Goal: Task Accomplishment & Management: Manage account settings

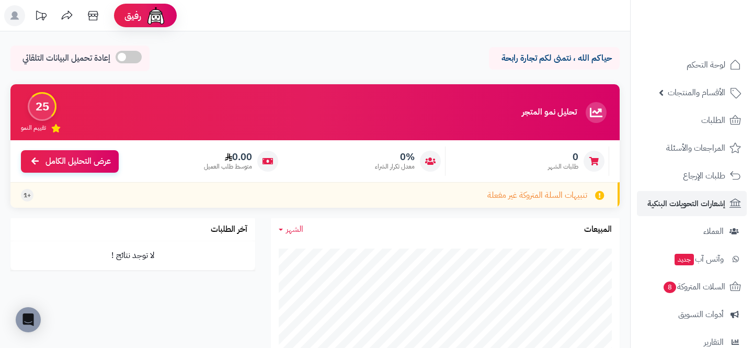
scroll to position [131, 0]
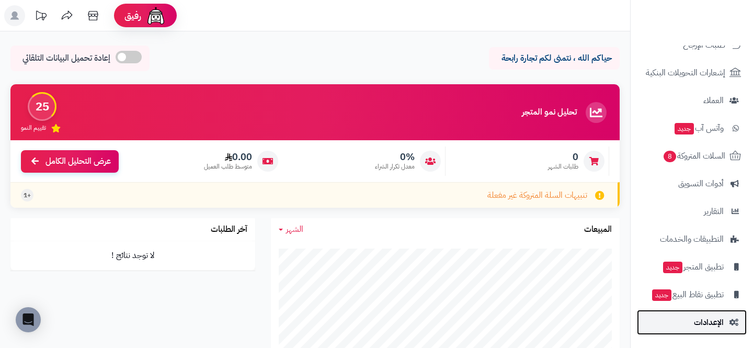
click at [707, 318] on span "الإعدادات" at bounding box center [709, 322] width 30 height 15
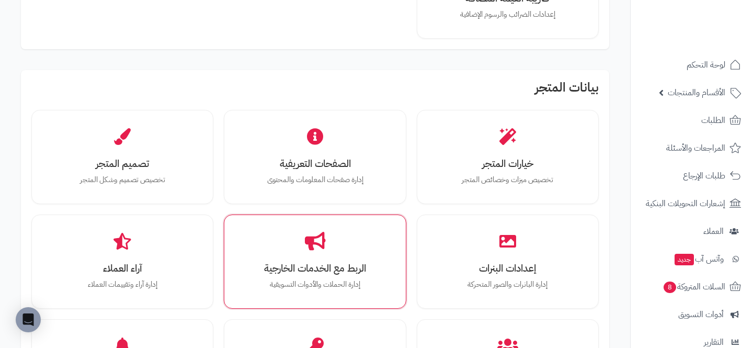
scroll to position [260, 0]
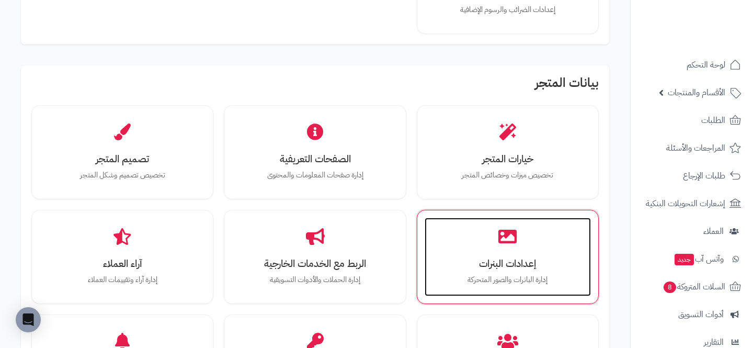
click at [428, 238] on div "إعدادات البنرات إدارة البانرات والصور المتحركة" at bounding box center [508, 257] width 166 height 78
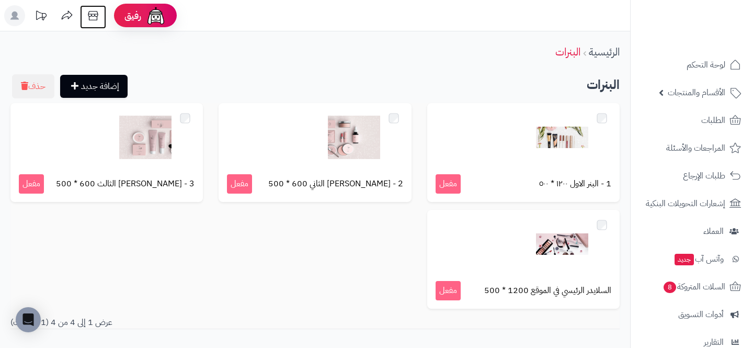
click at [93, 14] on icon at bounding box center [93, 15] width 21 height 21
click at [48, 82] on button "حذف" at bounding box center [33, 86] width 42 height 24
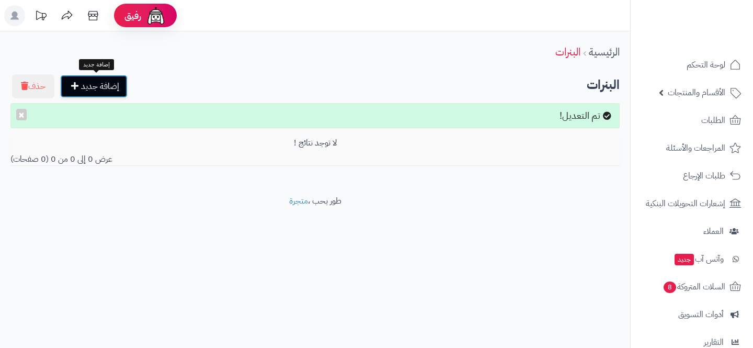
click at [110, 95] on link "إضافة جديد" at bounding box center [93, 86] width 67 height 23
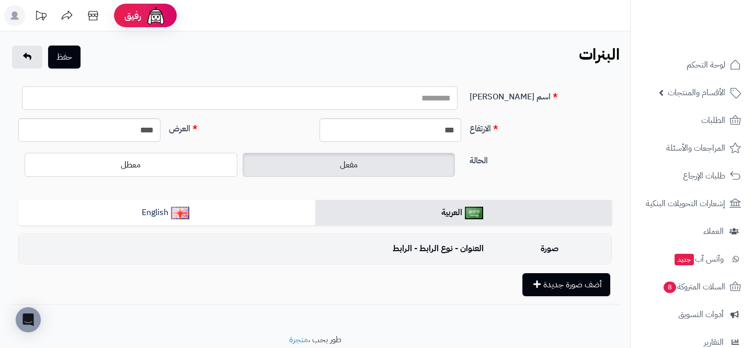
click at [358, 90] on input "اسم [PERSON_NAME]" at bounding box center [240, 98] width 436 height 24
type input "**********"
click at [122, 122] on input "****" at bounding box center [89, 130] width 142 height 24
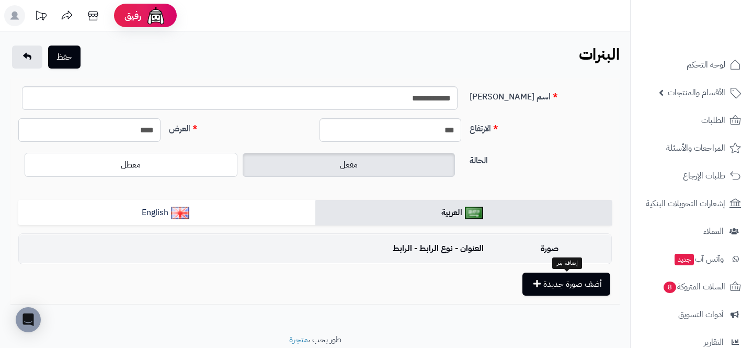
type input "****"
click at [558, 291] on button "أضف صورة جديدة" at bounding box center [566, 283] width 88 height 23
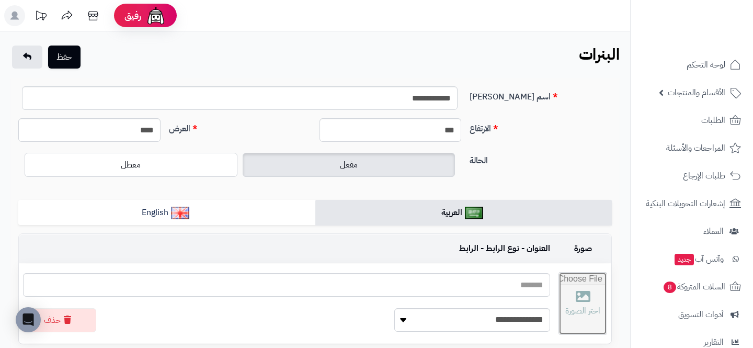
click at [559, 306] on input "file" at bounding box center [583, 303] width 48 height 62
type input "**********"
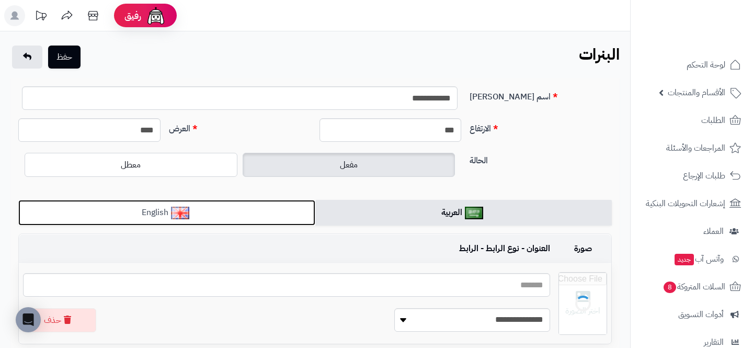
click at [271, 217] on link "English" at bounding box center [166, 213] width 297 height 26
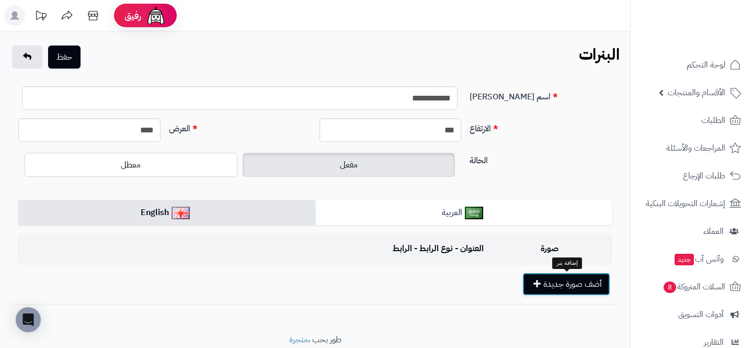
click at [555, 280] on button "أضف صورة جديدة" at bounding box center [566, 283] width 88 height 23
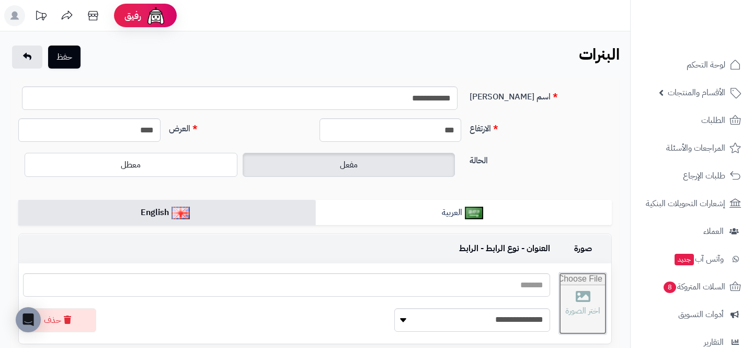
click at [559, 283] on input "file" at bounding box center [583, 303] width 48 height 62
type input "**********"
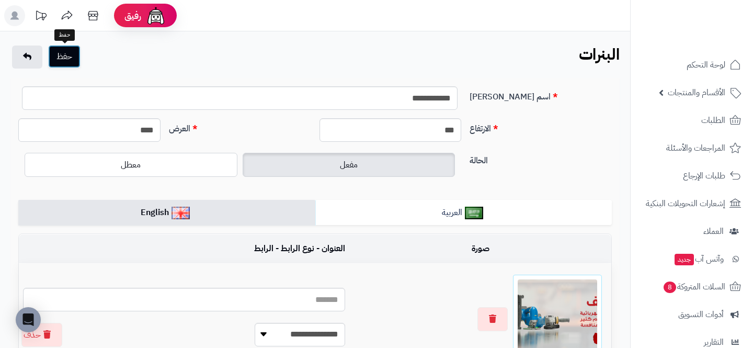
click at [66, 61] on button "حفظ" at bounding box center [64, 56] width 32 height 23
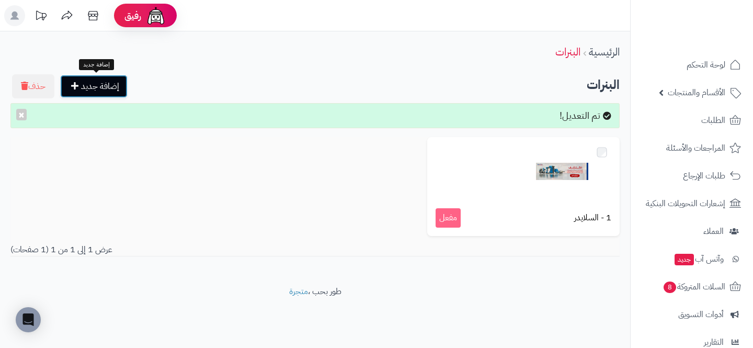
click at [70, 90] on link "إضافة جديد" at bounding box center [93, 86] width 67 height 23
click at [96, 101] on div "الرئيسية البنرات إضافة جديد حذف البنرات تم التعديل! × 1 - السلايدر مفعل عرض 1 إ…" at bounding box center [315, 158] width 630 height 254
click at [99, 83] on link "إضافة جديد" at bounding box center [93, 86] width 67 height 23
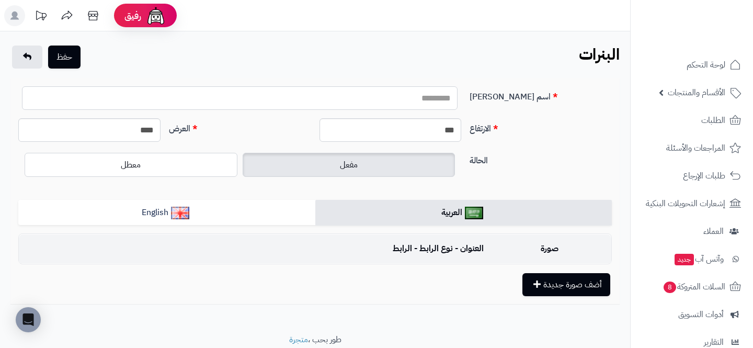
click at [421, 107] on input "اسم البنر" at bounding box center [240, 98] width 436 height 24
type input "*********"
click at [136, 135] on input "****" at bounding box center [89, 130] width 142 height 24
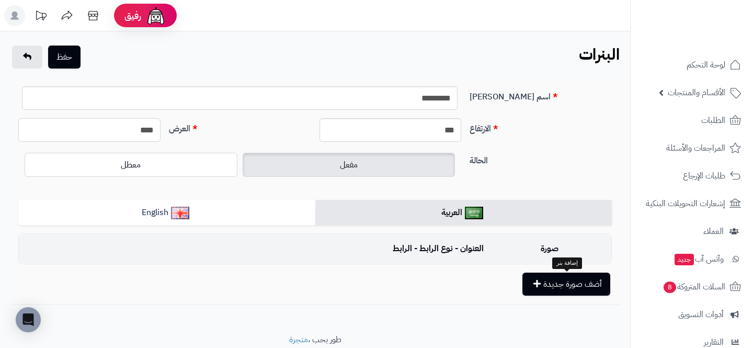
type input "****"
click at [580, 282] on button "أضف صورة جديدة" at bounding box center [566, 283] width 88 height 23
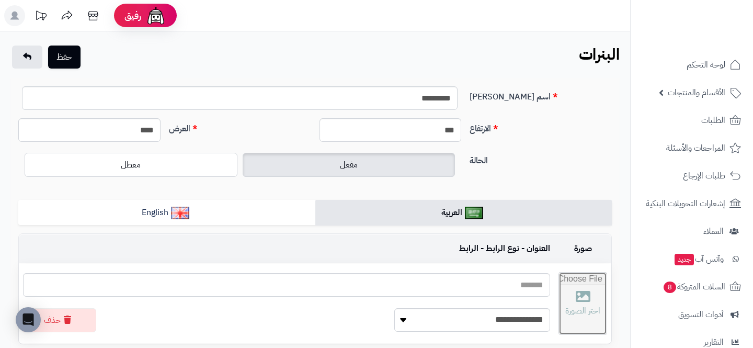
click at [559, 293] on input "file" at bounding box center [583, 303] width 48 height 62
type input "**********"
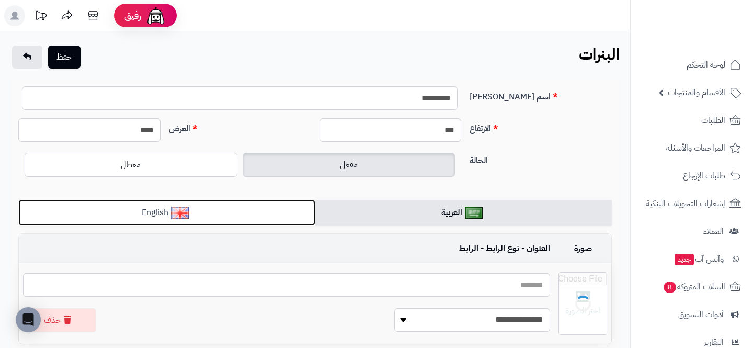
click at [282, 212] on link "English" at bounding box center [166, 213] width 297 height 26
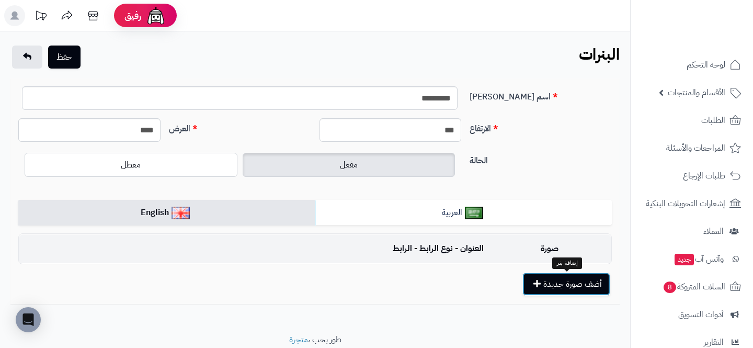
click at [556, 292] on button "أضف صورة جديدة" at bounding box center [566, 283] width 88 height 23
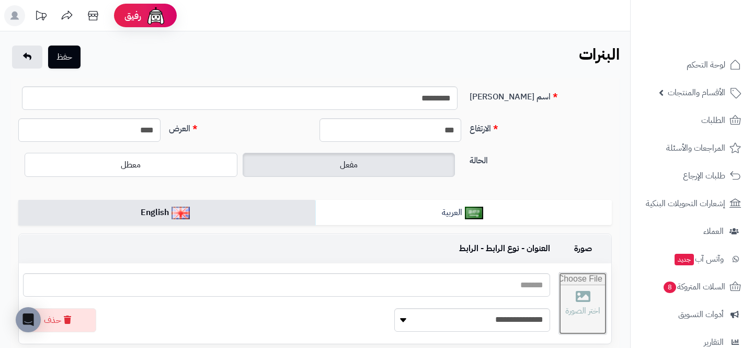
click at [559, 287] on input "file" at bounding box center [583, 303] width 48 height 62
type input "**********"
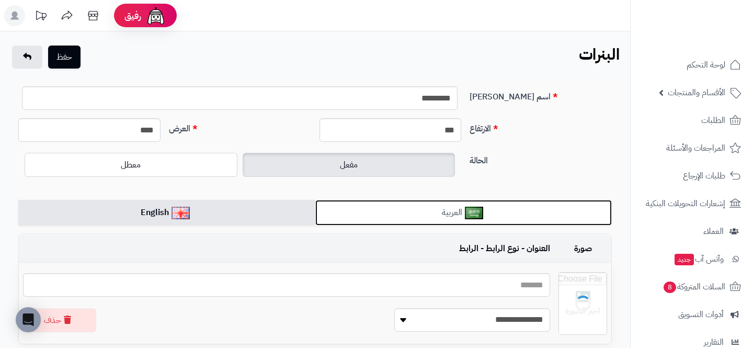
click at [438, 218] on link "العربية" at bounding box center [463, 213] width 297 height 26
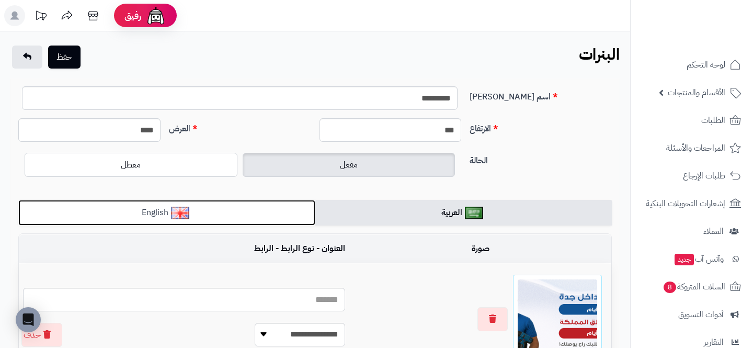
click at [226, 209] on link "English" at bounding box center [166, 213] width 297 height 26
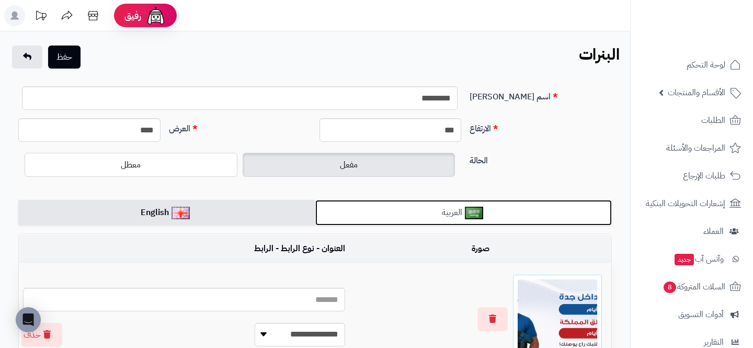
click at [469, 210] on img at bounding box center [474, 213] width 18 height 13
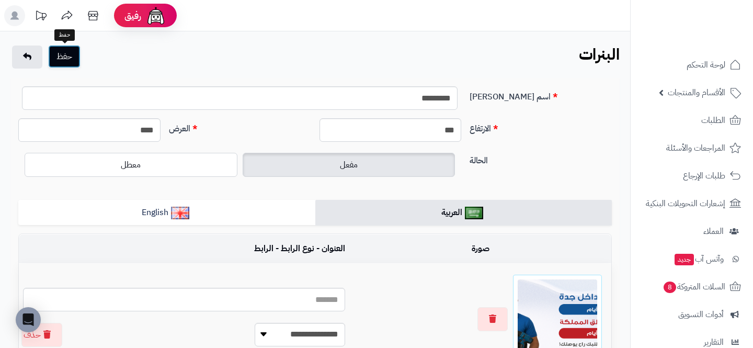
click at [72, 58] on button "حفظ" at bounding box center [64, 56] width 32 height 23
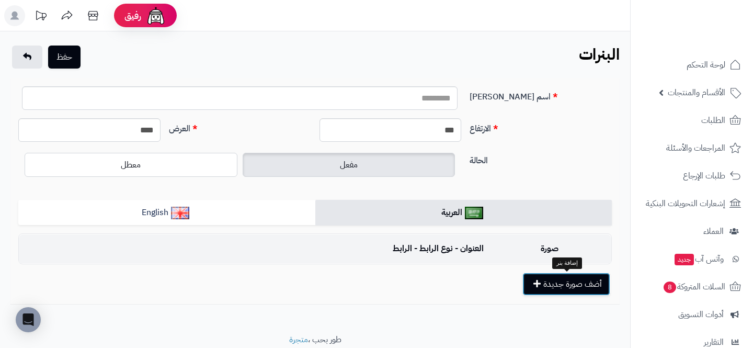
click at [555, 283] on button "أضف صورة جديدة" at bounding box center [566, 283] width 88 height 23
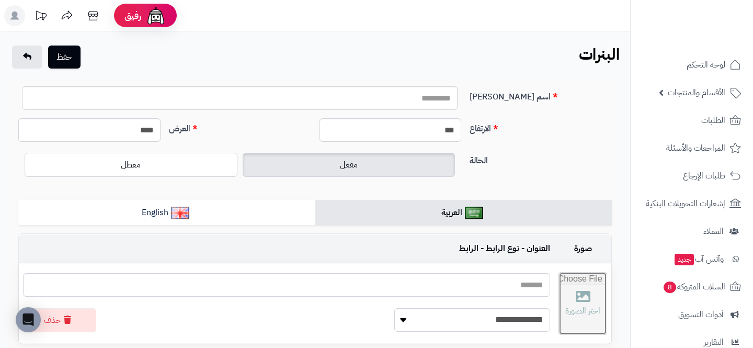
click at [559, 285] on input "file" at bounding box center [583, 303] width 48 height 62
type input "**********"
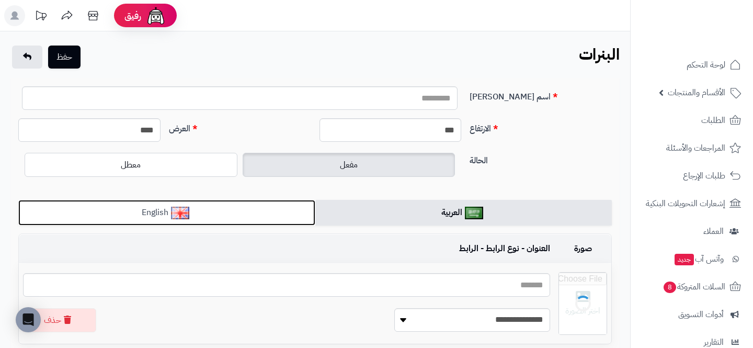
click at [290, 209] on link "English" at bounding box center [166, 213] width 297 height 26
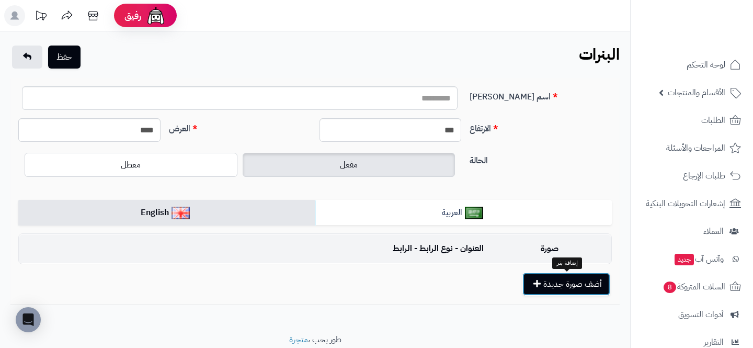
click at [592, 285] on button "أضف صورة جديدة" at bounding box center [566, 283] width 88 height 23
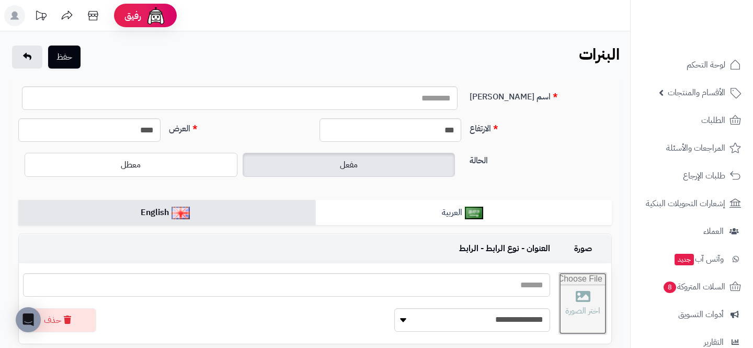
click at [559, 287] on input "file" at bounding box center [583, 303] width 48 height 62
type input "**********"
click at [97, 132] on input "****" at bounding box center [89, 130] width 142 height 24
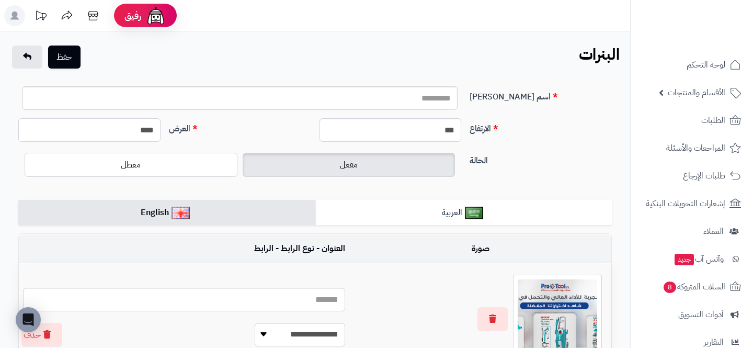
type input "****"
click at [313, 104] on input "اسم [PERSON_NAME]" at bounding box center [240, 98] width 436 height 24
type input "*"
type input "*********"
click at [69, 58] on button "حفظ" at bounding box center [64, 56] width 32 height 23
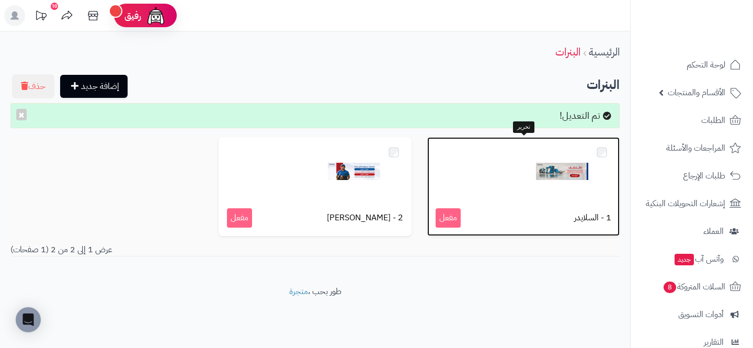
click at [544, 163] on img at bounding box center [562, 171] width 52 height 52
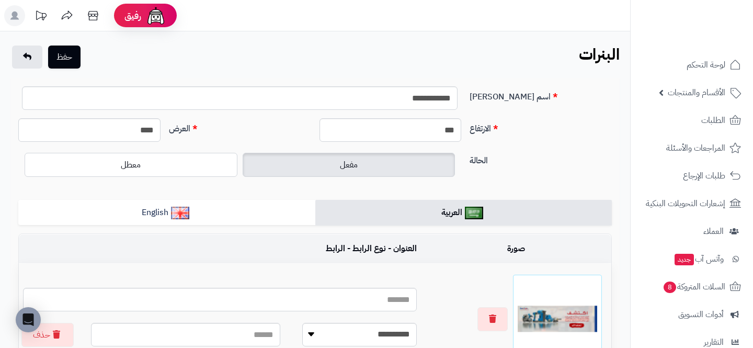
scroll to position [147, 0]
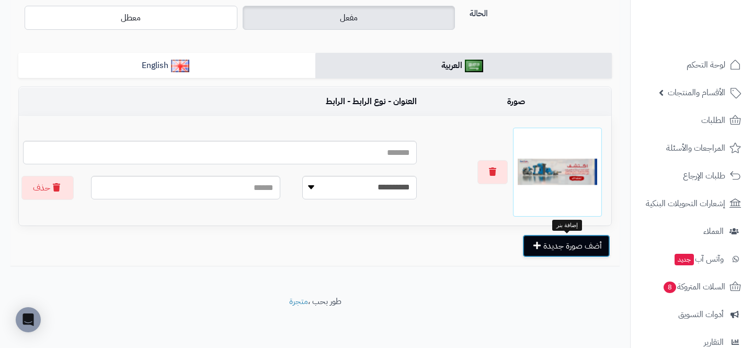
click at [548, 234] on div "**********" at bounding box center [314, 172] width 593 height 172
click at [545, 237] on button "أضف صورة جديدة" at bounding box center [566, 245] width 88 height 23
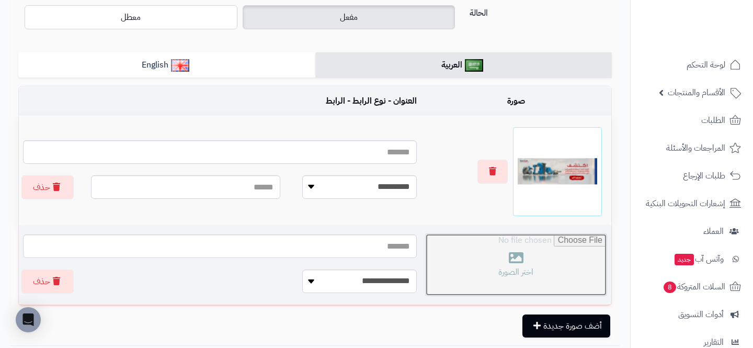
click at [545, 249] on input "file" at bounding box center [516, 265] width 181 height 62
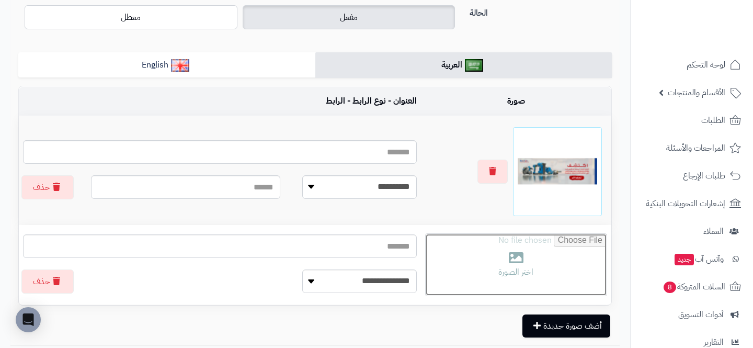
type input "**********"
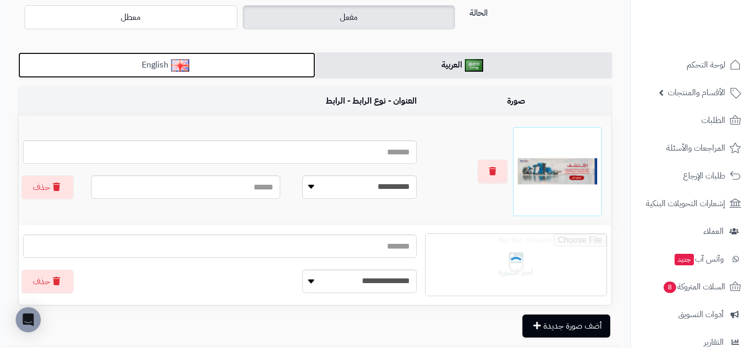
click at [207, 66] on link "English" at bounding box center [166, 65] width 297 height 26
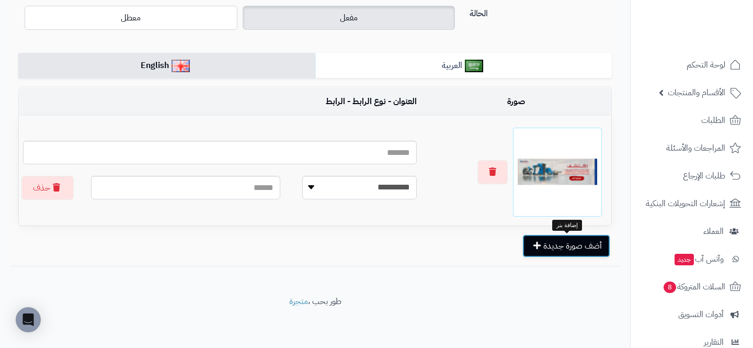
click at [544, 245] on button "أضف صورة جديدة" at bounding box center [566, 245] width 88 height 23
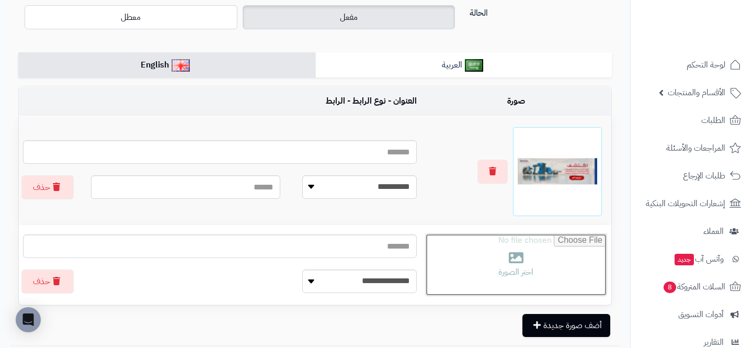
click at [544, 245] on input "file" at bounding box center [516, 265] width 181 height 62
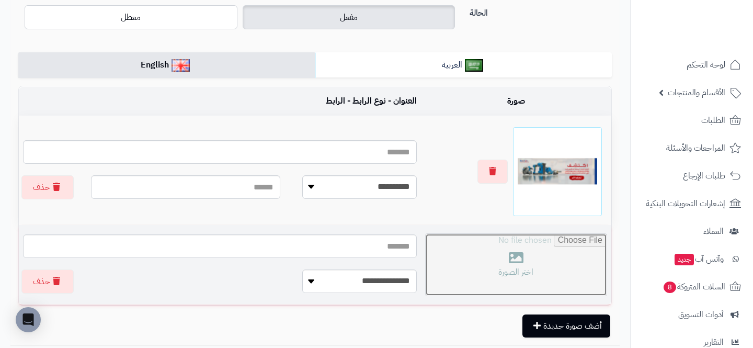
type input "**********"
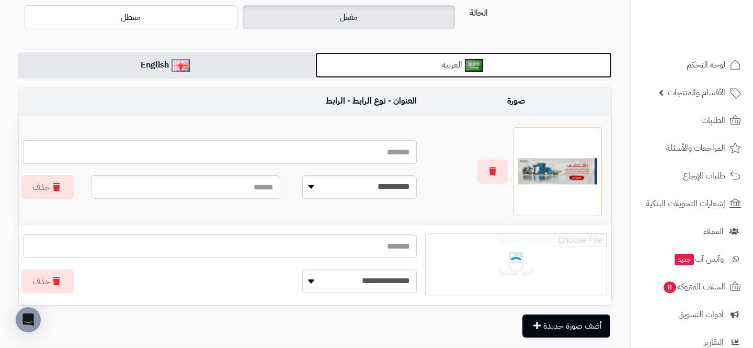
click at [386, 64] on link "العربية" at bounding box center [463, 65] width 297 height 26
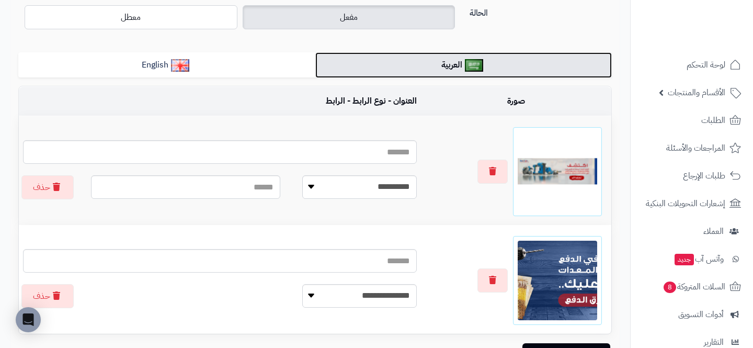
scroll to position [0, 0]
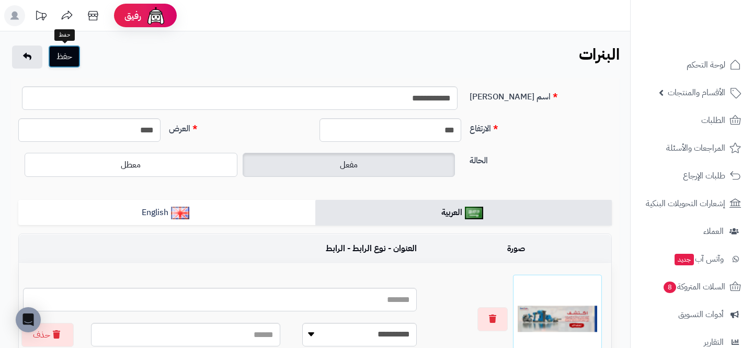
click at [67, 52] on button "حفظ" at bounding box center [64, 56] width 32 height 23
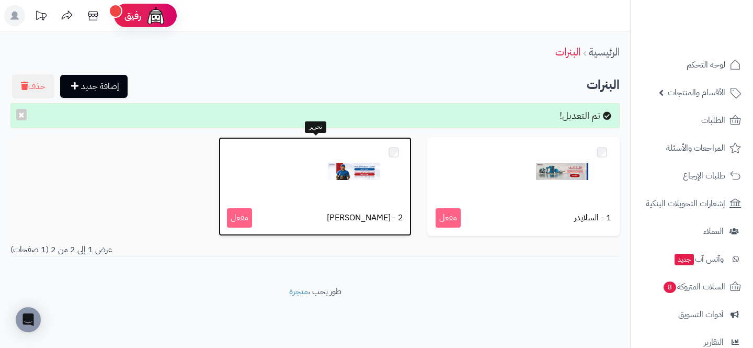
click at [357, 165] on img at bounding box center [354, 171] width 52 height 52
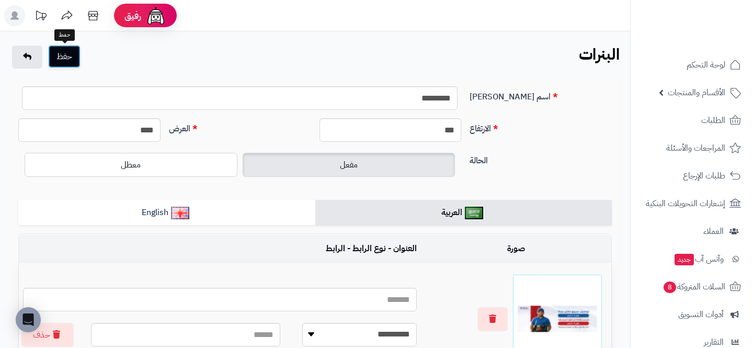
click at [61, 64] on button "حفظ" at bounding box center [64, 56] width 32 height 23
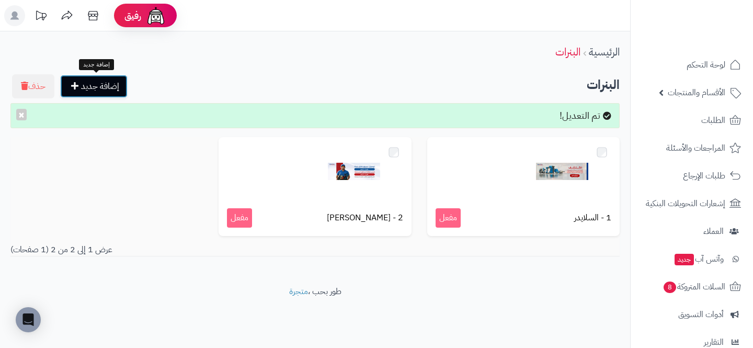
click at [105, 90] on link "إضافة جديد" at bounding box center [93, 86] width 67 height 23
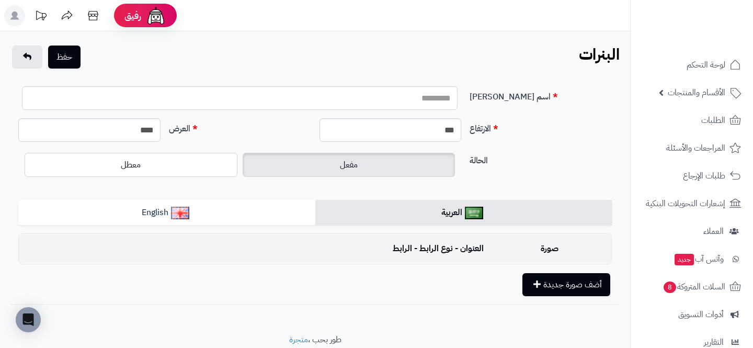
click at [409, 104] on input "اسم البنر" at bounding box center [240, 98] width 436 height 24
type input "*********"
click at [149, 135] on input "****" at bounding box center [89, 130] width 142 height 24
type input "****"
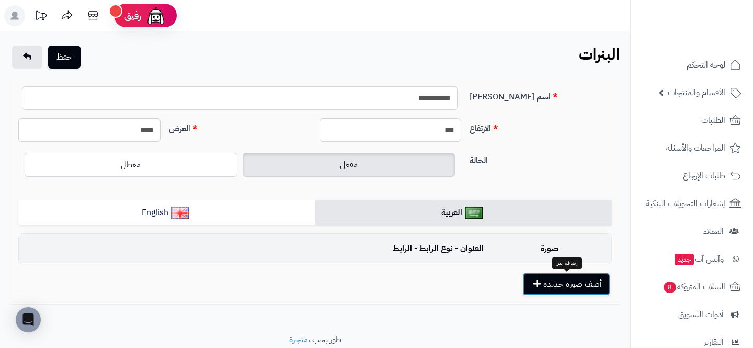
click at [541, 277] on button "أضف صورة جديدة" at bounding box center [566, 283] width 88 height 23
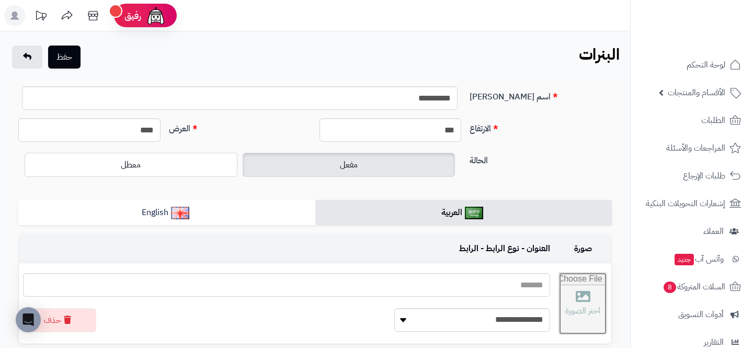
click at [559, 283] on input "file" at bounding box center [583, 303] width 48 height 62
type input "**********"
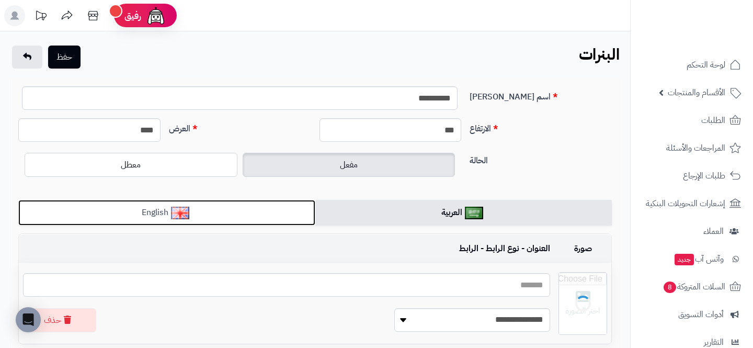
click at [190, 204] on link "English" at bounding box center [166, 213] width 297 height 26
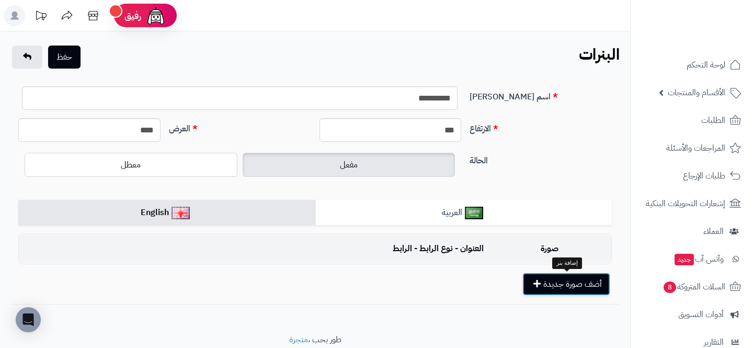
click at [584, 286] on button "أضف صورة جديدة" at bounding box center [566, 283] width 88 height 23
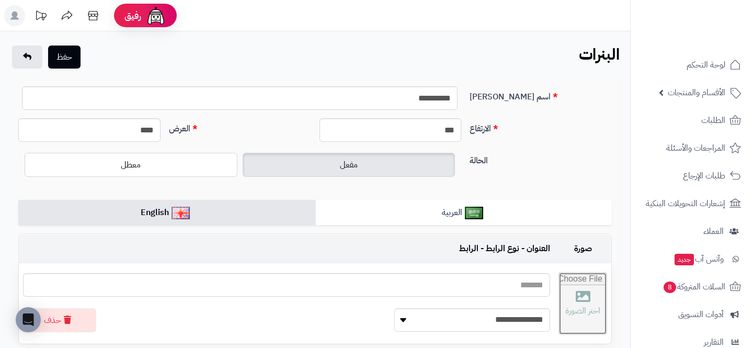
click at [562, 294] on input "file" at bounding box center [583, 303] width 48 height 62
type input "**********"
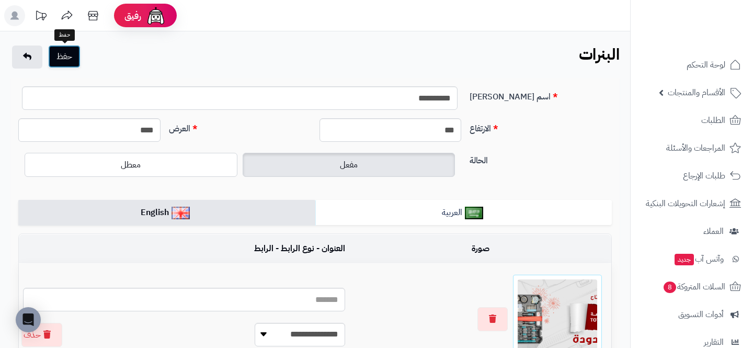
click at [62, 53] on button "حفظ" at bounding box center [64, 56] width 32 height 23
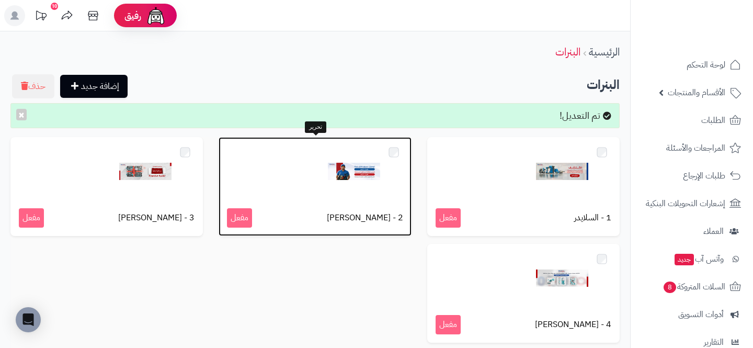
click at [299, 164] on div at bounding box center [315, 171] width 176 height 52
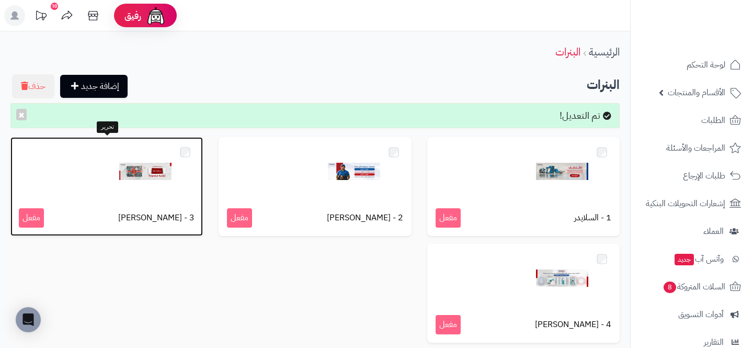
click at [151, 172] on img at bounding box center [145, 171] width 52 height 52
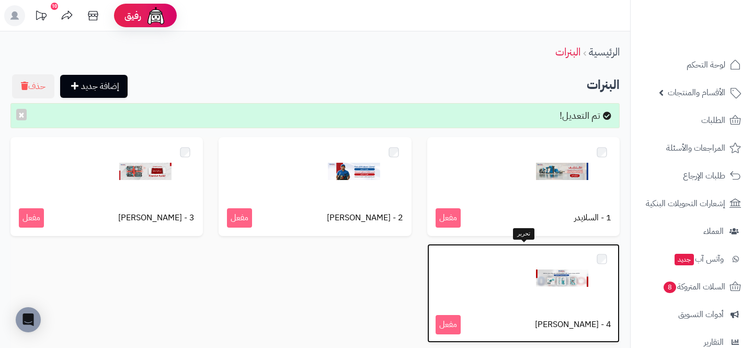
click at [562, 278] on img at bounding box center [562, 278] width 52 height 52
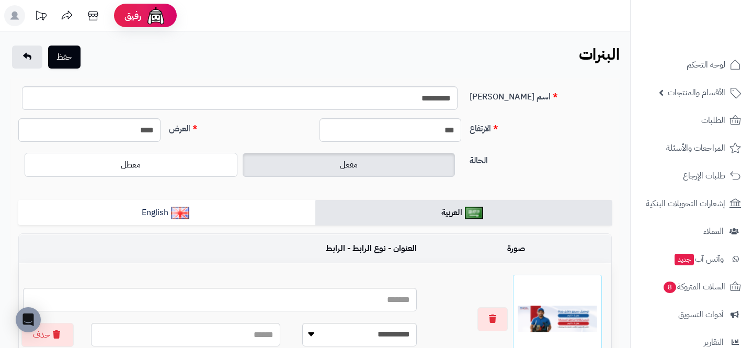
click at [74, 69] on div "حفظ البنرات الرئيسية البنرات" at bounding box center [315, 57] width 630 height 25
click at [74, 64] on button "حفظ" at bounding box center [64, 56] width 32 height 23
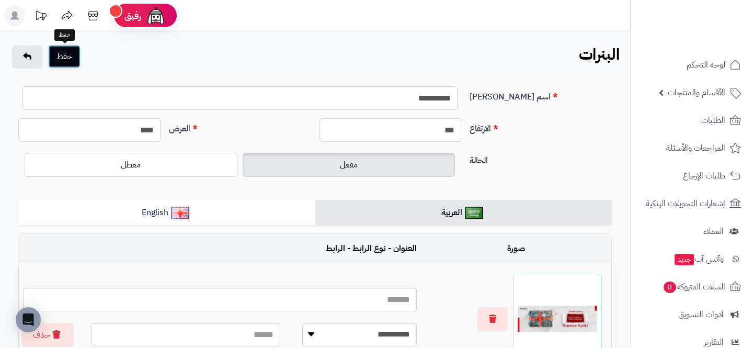
click at [66, 60] on button "حفظ" at bounding box center [64, 56] width 32 height 23
click at [66, 58] on button "حفظ" at bounding box center [64, 56] width 32 height 23
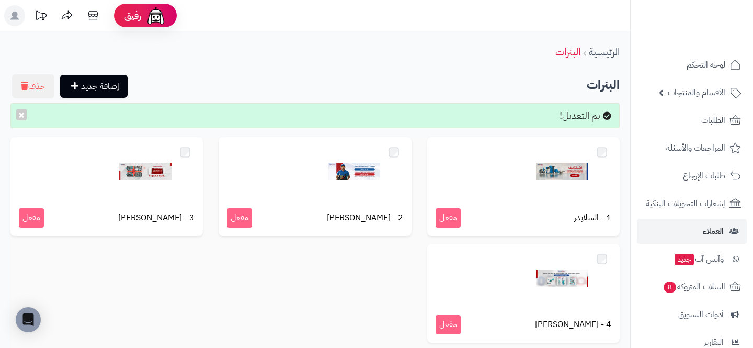
scroll to position [131, 0]
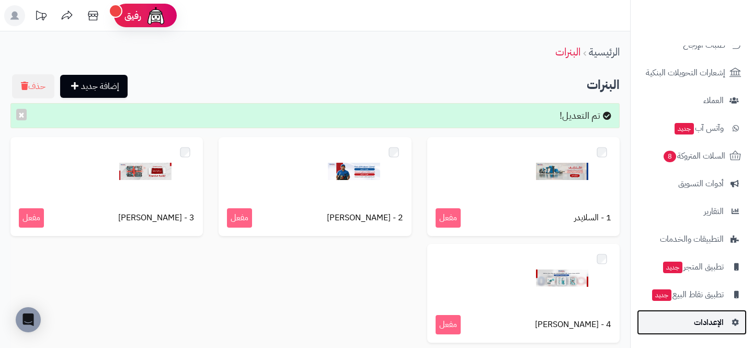
click at [696, 315] on span "الإعدادات" at bounding box center [709, 322] width 30 height 15
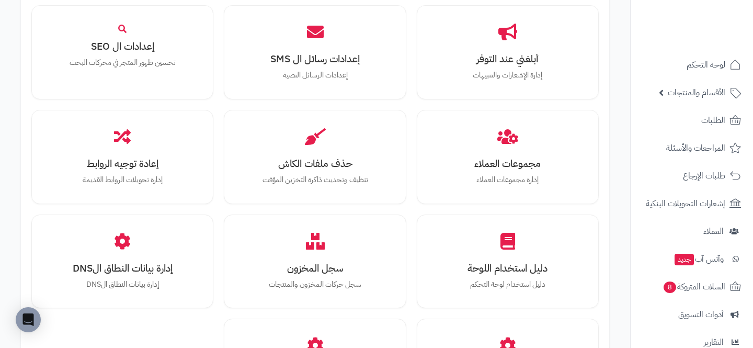
scroll to position [1109, 0]
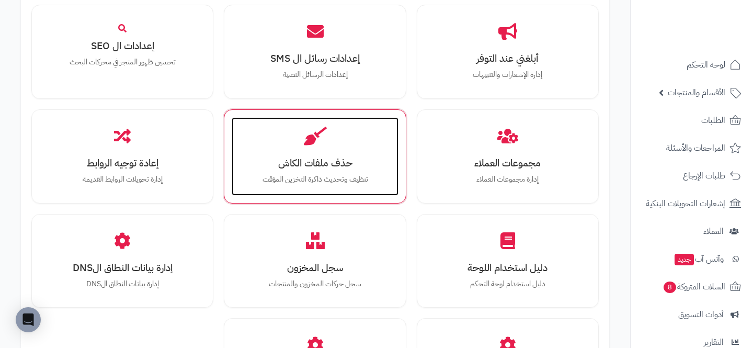
click at [304, 121] on div "حذف ملفات الكاش تنظيف وتحديث ذاكرة التخزين المؤقت" at bounding box center [315, 156] width 166 height 78
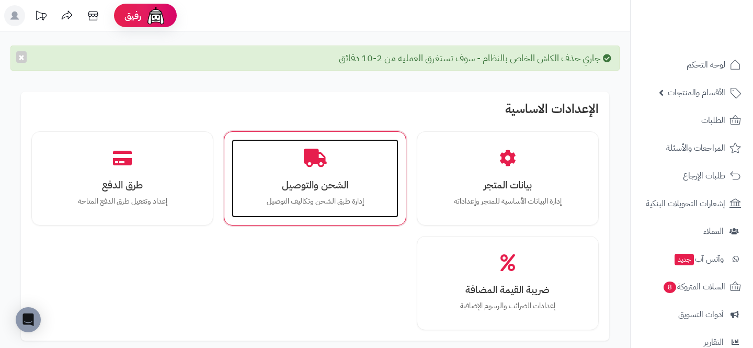
click at [322, 169] on div "الشحن والتوصيل إدارة طرق الشحن وتكاليف التوصيل" at bounding box center [315, 178] width 166 height 78
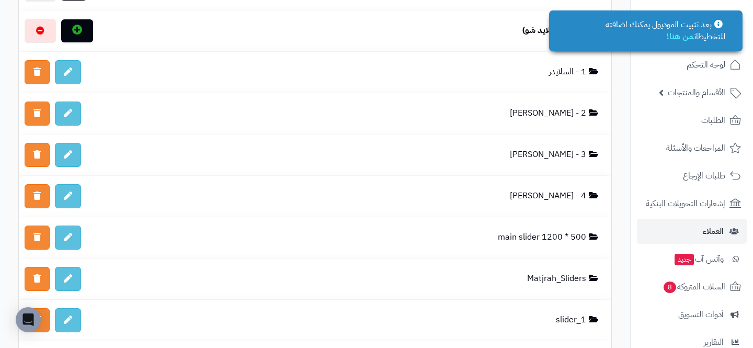
scroll to position [131, 0]
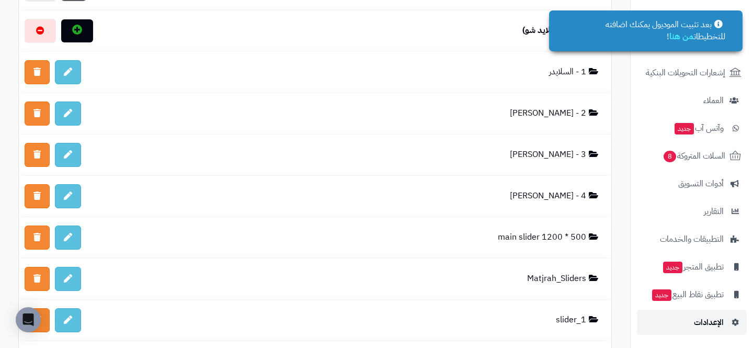
click at [680, 328] on link "الإعدادات" at bounding box center [692, 322] width 110 height 25
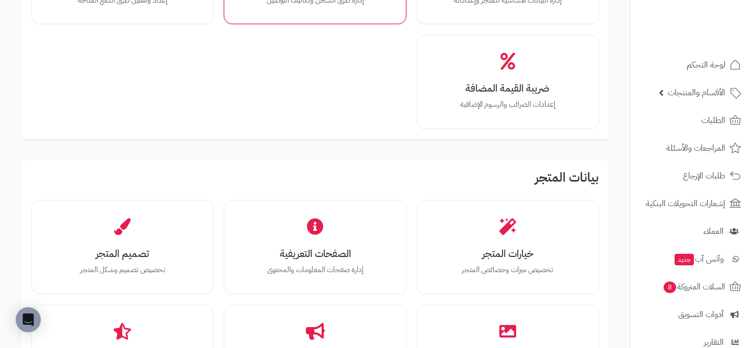
scroll to position [166, 0]
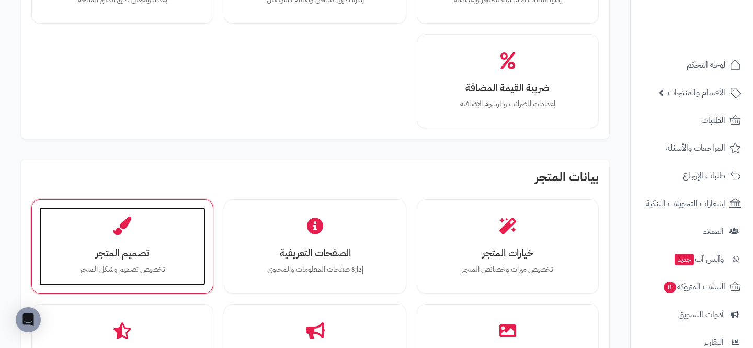
click at [127, 221] on icon at bounding box center [122, 226] width 18 height 18
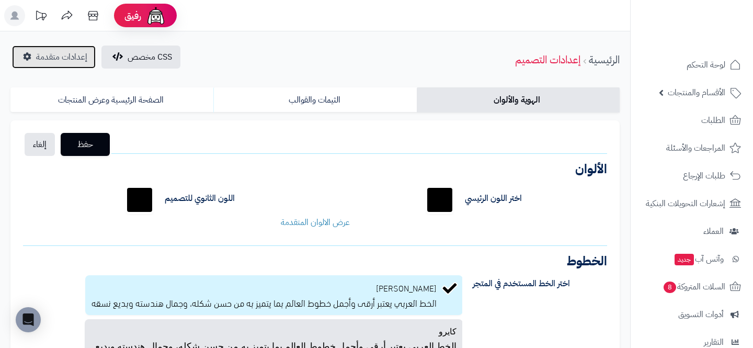
click at [63, 63] on link "إعدادات متقدمة" at bounding box center [54, 56] width 84 height 23
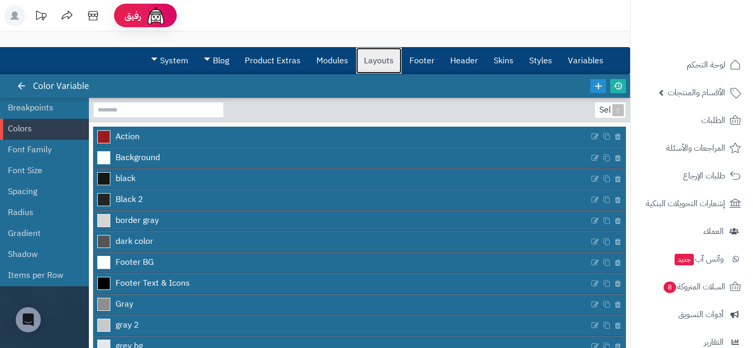
click at [391, 62] on link "Layouts" at bounding box center [378, 61] width 45 height 26
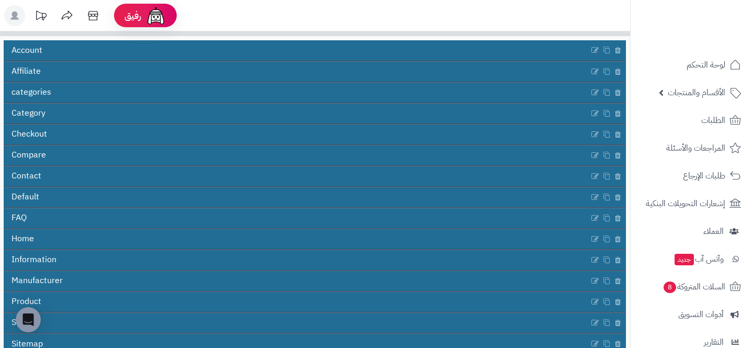
scroll to position [109, 0]
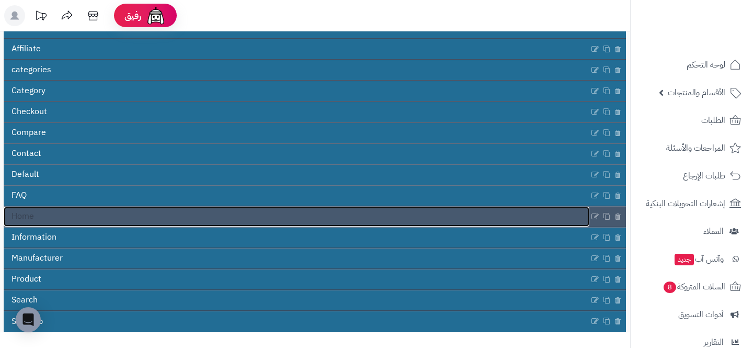
click at [231, 221] on link "Home" at bounding box center [297, 217] width 586 height 20
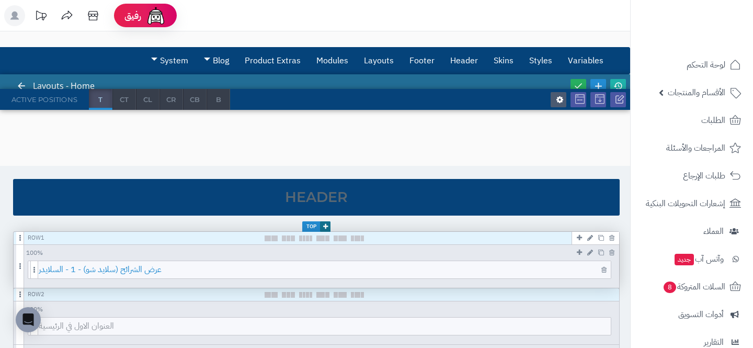
click at [296, 270] on span "عرض الشرائح (سلايد شو) - 1 - السلايدر" at bounding box center [325, 269] width 572 height 17
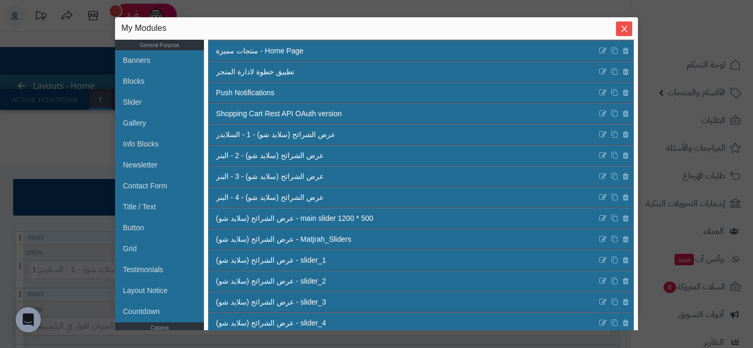
scroll to position [162, 0]
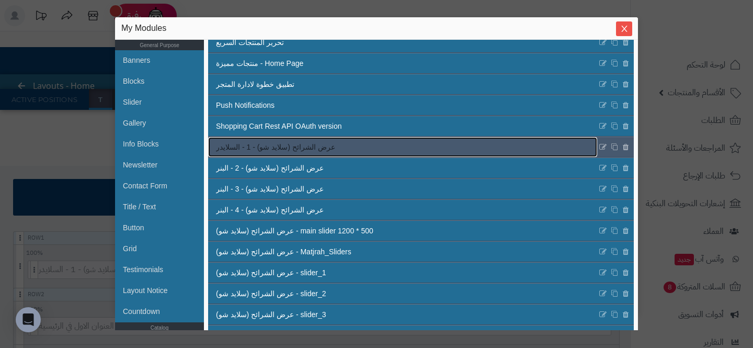
click at [250, 152] on span "عرض الشرائح (سلايد شو) - 1 - السلايدر" at bounding box center [275, 147] width 119 height 11
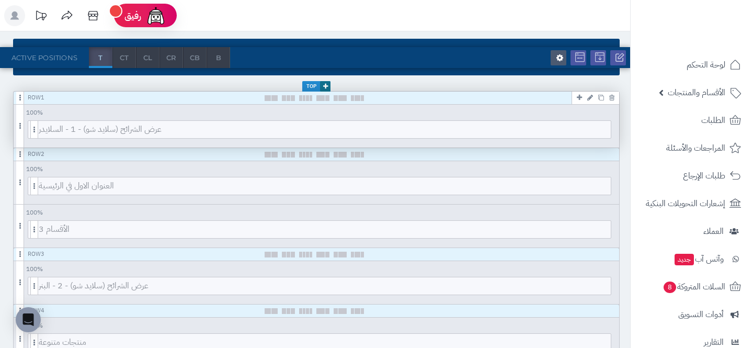
scroll to position [145, 0]
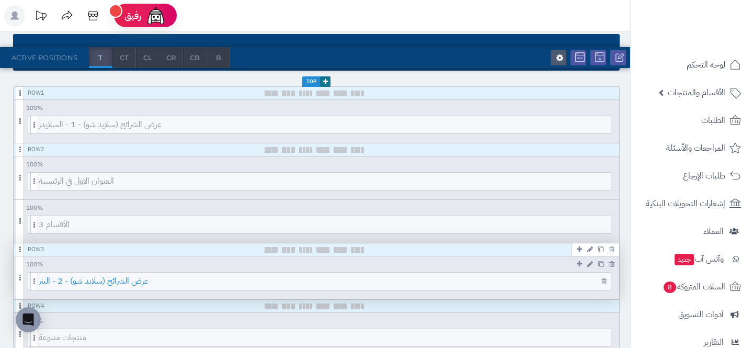
click at [271, 273] on span "عرض الشرائح (سلايد شو) - 2 - البنر" at bounding box center [325, 280] width 572 height 17
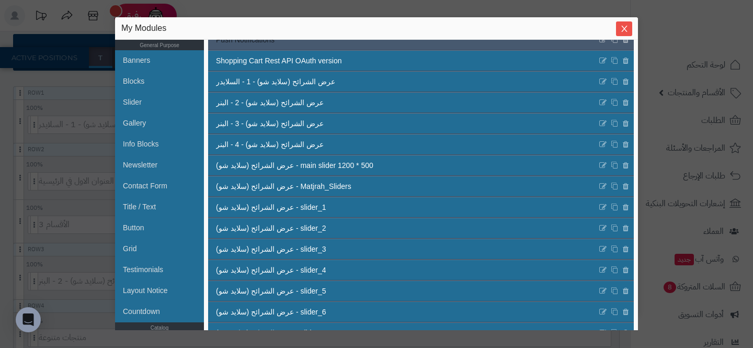
scroll to position [226, 0]
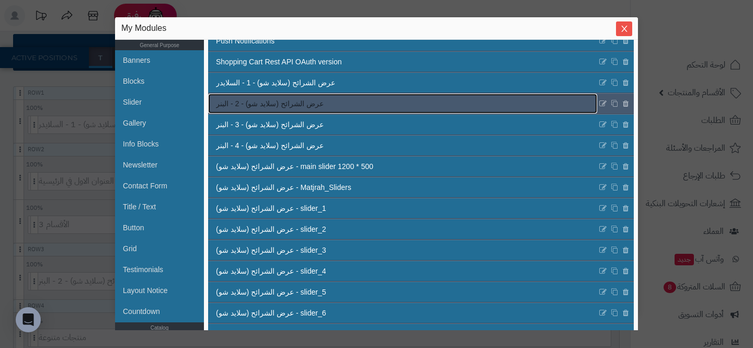
click at [238, 110] on link "عرض الشرائح (سلايد شو) - 2 - البنر" at bounding box center [402, 104] width 389 height 20
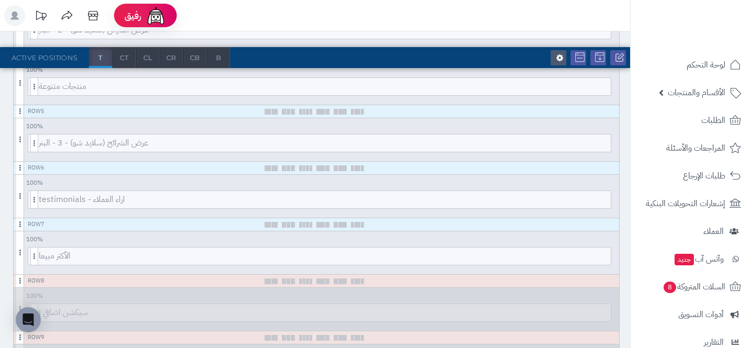
scroll to position [401, 0]
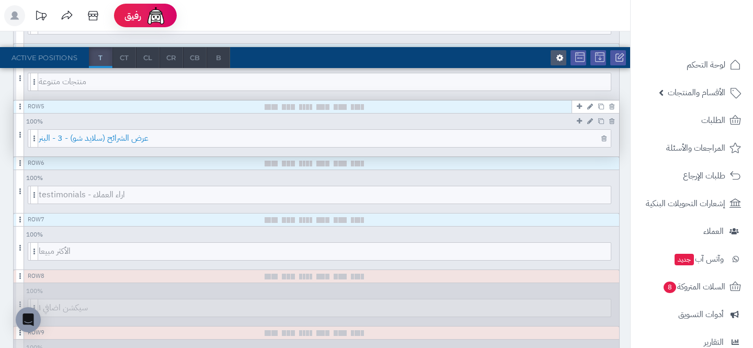
click at [238, 135] on span "عرض الشرائح (سلايد شو) - 3 - البنر" at bounding box center [325, 138] width 572 height 17
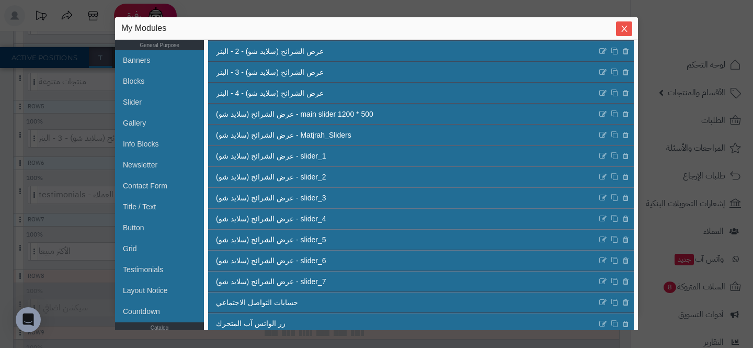
scroll to position [286, 0]
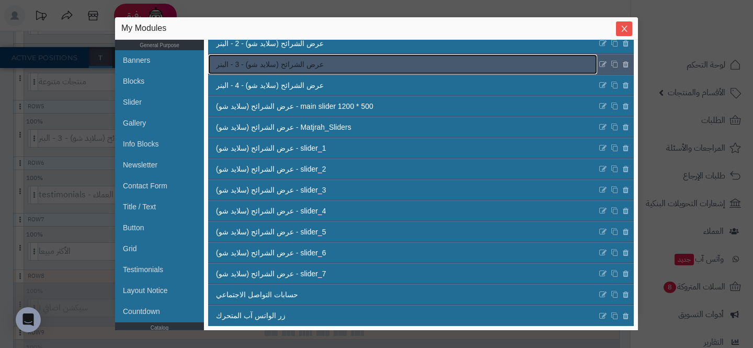
click at [248, 70] on span "عرض الشرائح (سلايد شو) - 3 - البنر" at bounding box center [270, 64] width 108 height 11
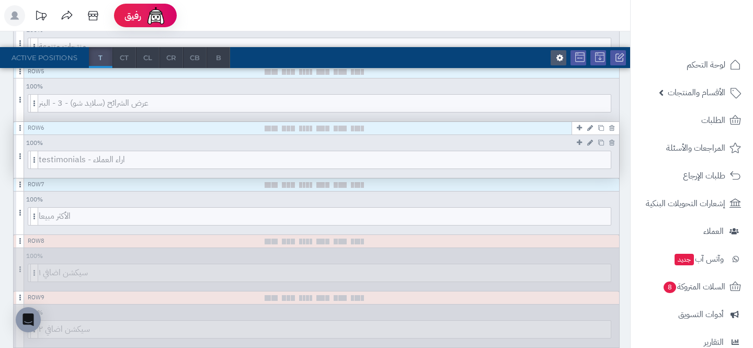
scroll to position [435, 0]
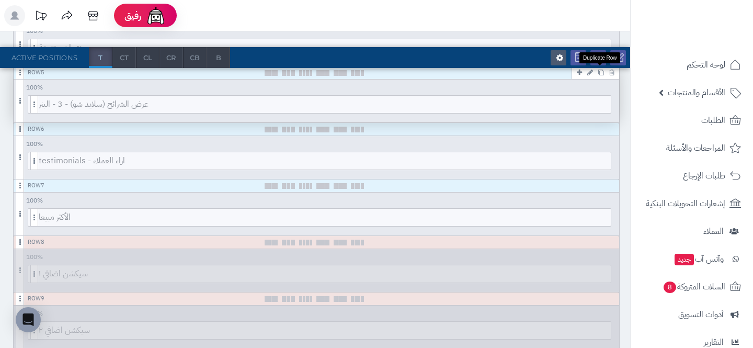
click at [600, 72] on icon at bounding box center [601, 73] width 6 height 6
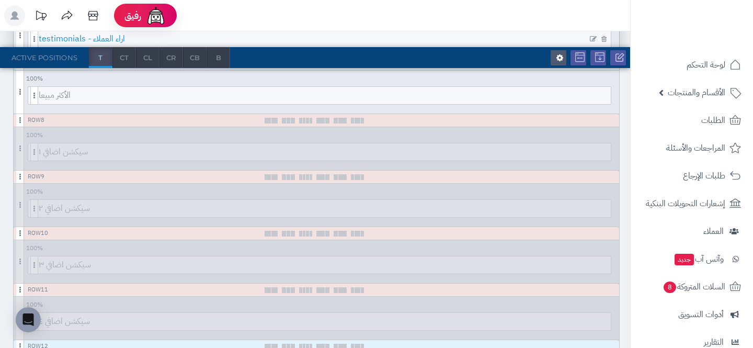
scroll to position [783, 0]
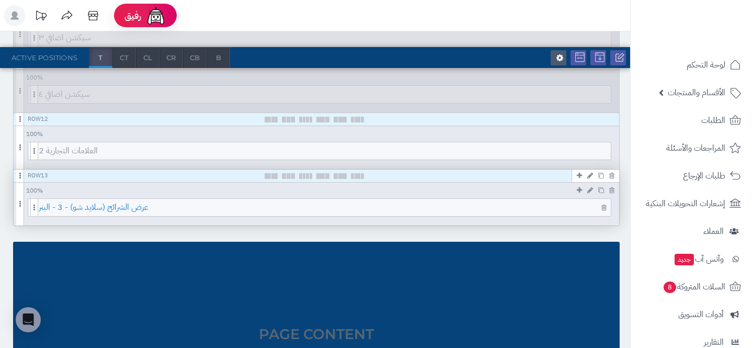
click at [421, 211] on span "عرض الشرائح (سلايد شو) - 3 - البنر" at bounding box center [325, 207] width 572 height 17
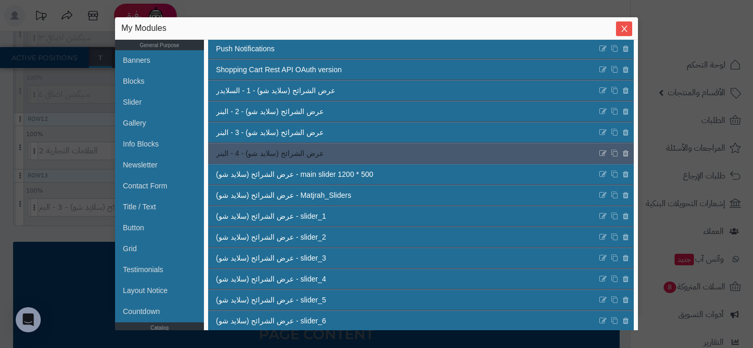
scroll to position [208, 0]
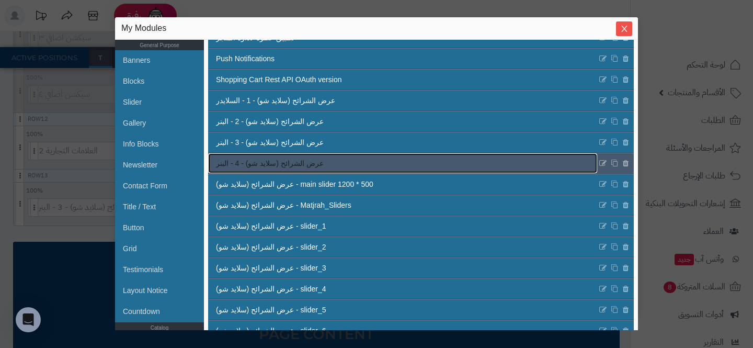
click at [317, 159] on link "عرض الشرائح (سلايد شو) - 4 - البنر" at bounding box center [402, 163] width 389 height 20
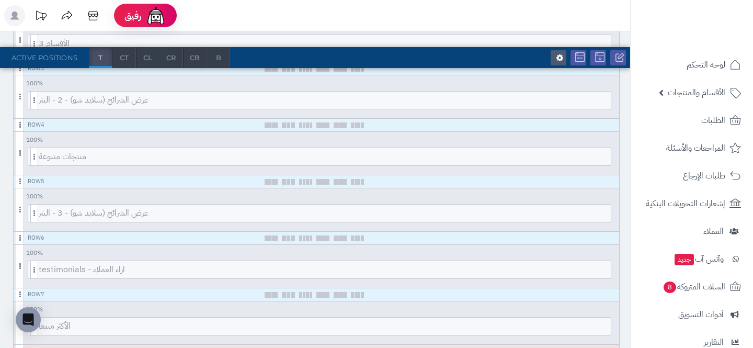
scroll to position [0, 0]
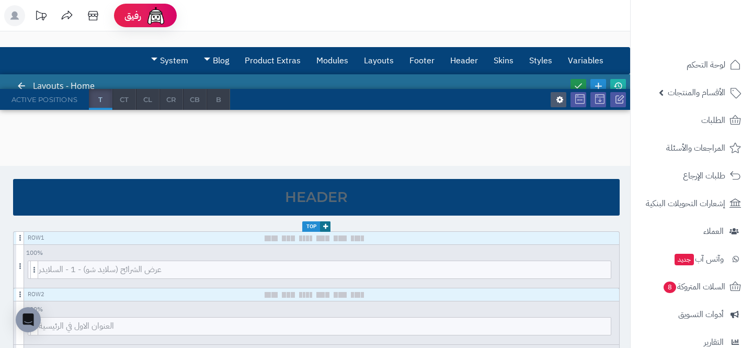
click at [581, 83] on icon at bounding box center [578, 85] width 9 height 9
click at [616, 83] on icon at bounding box center [617, 85] width 9 height 9
click at [577, 79] on link at bounding box center [578, 86] width 16 height 14
click at [614, 79] on link at bounding box center [618, 86] width 16 height 14
drag, startPoint x: 21, startPoint y: 131, endPoint x: 518, endPoint y: 1, distance: 512.9
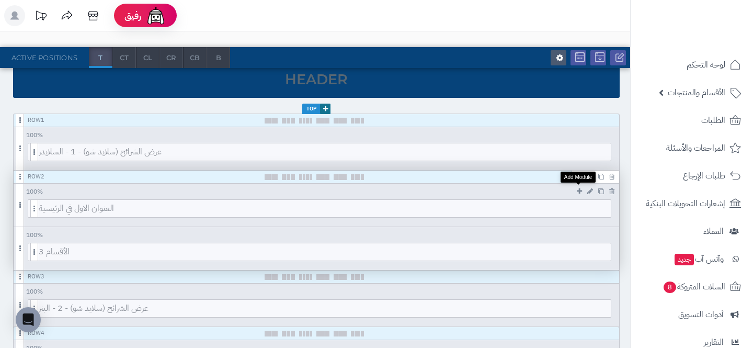
scroll to position [118, 0]
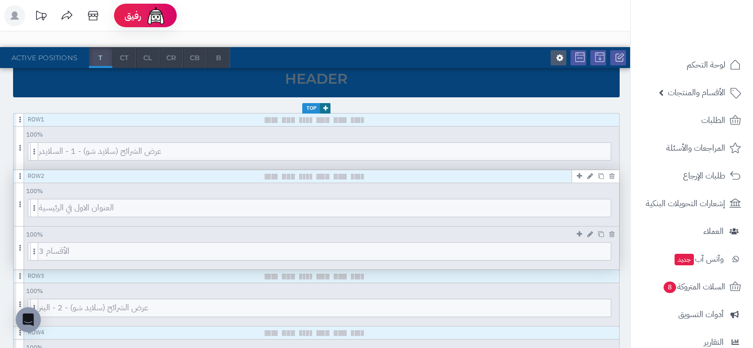
click at [589, 235] on icon at bounding box center [590, 234] width 6 height 7
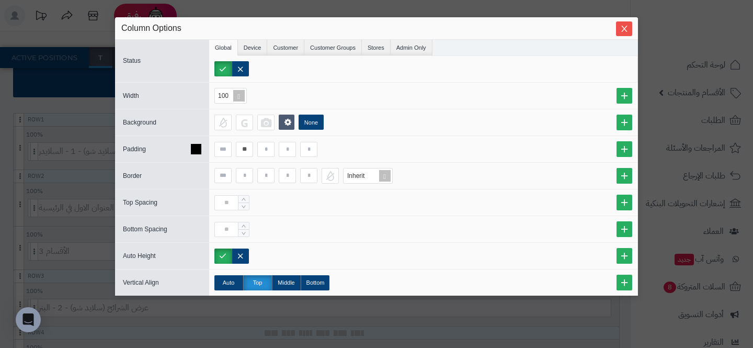
scroll to position [13, 0]
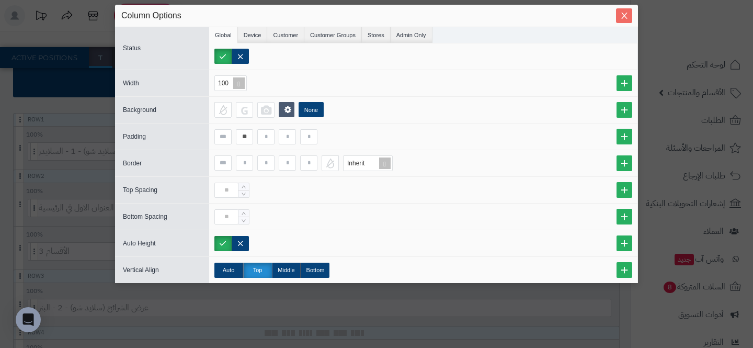
click at [626, 17] on icon "Close" at bounding box center [624, 16] width 8 height 8
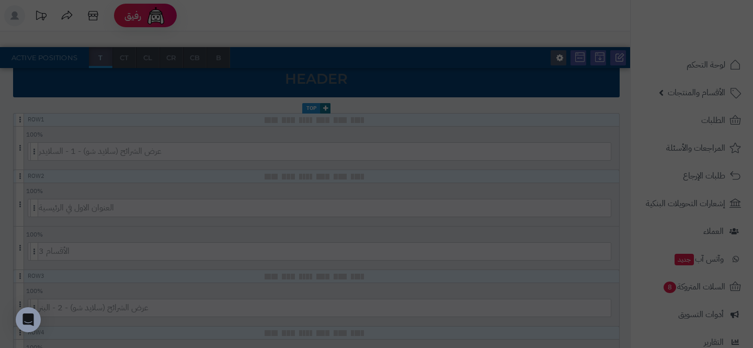
scroll to position [0, 0]
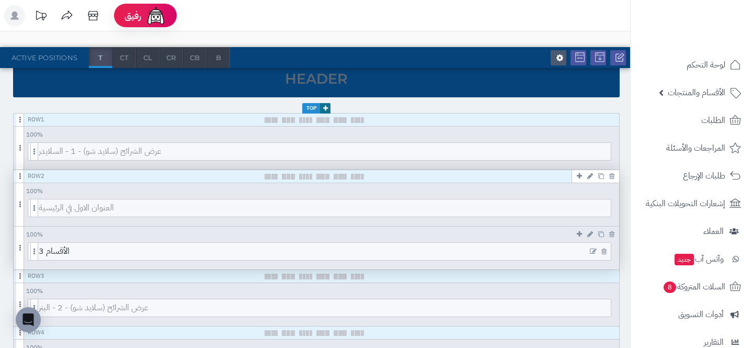
click at [592, 248] on icon at bounding box center [593, 251] width 7 height 7
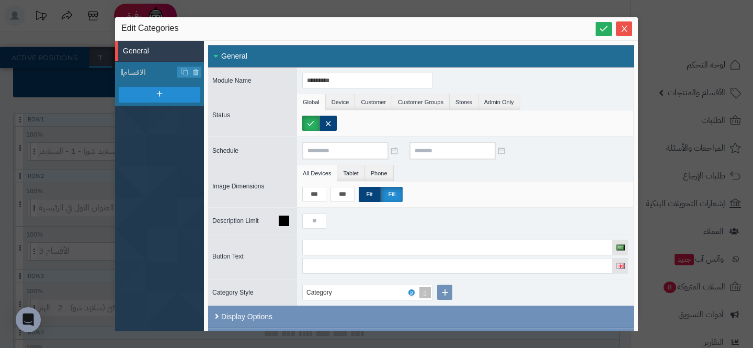
scroll to position [45, 0]
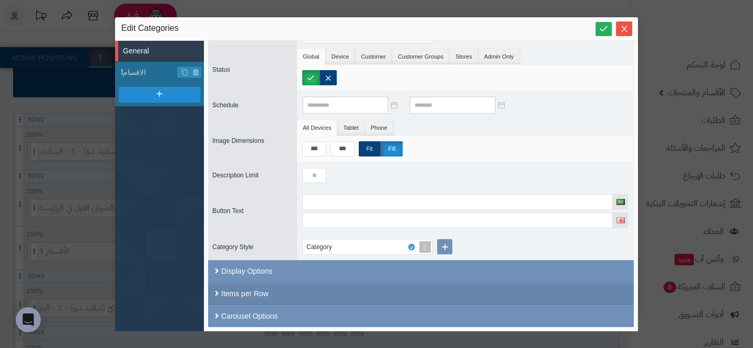
click at [361, 290] on div "Items per Row" at bounding box center [421, 293] width 426 height 22
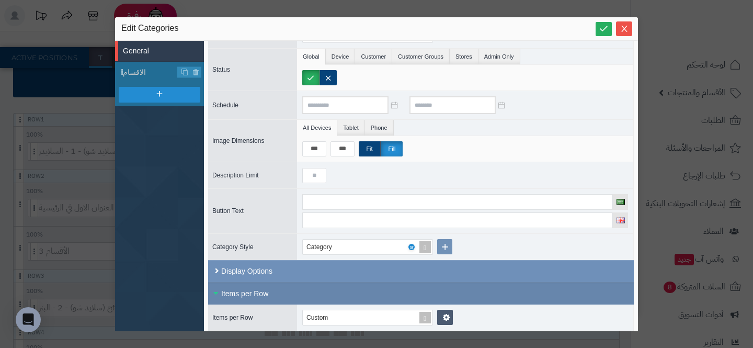
scroll to position [98, 0]
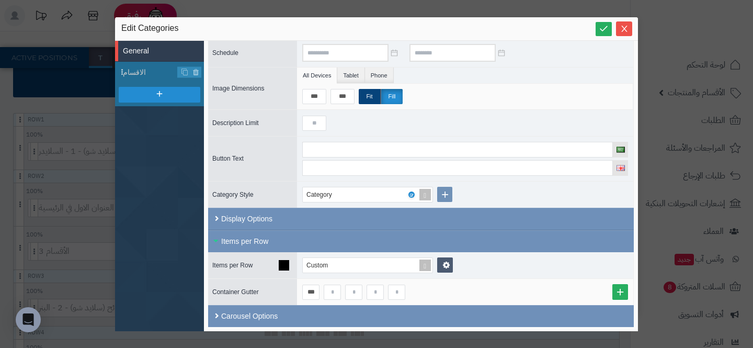
click at [442, 254] on div "Custom" at bounding box center [465, 265] width 336 height 26
click at [442, 256] on div "Custom" at bounding box center [465, 265] width 336 height 26
click at [440, 260] on link at bounding box center [445, 264] width 16 height 15
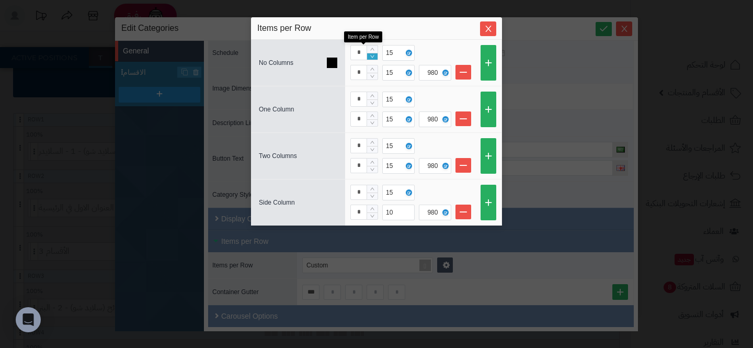
click at [371, 56] on icon "Decrease Value" at bounding box center [372, 56] width 4 height 3
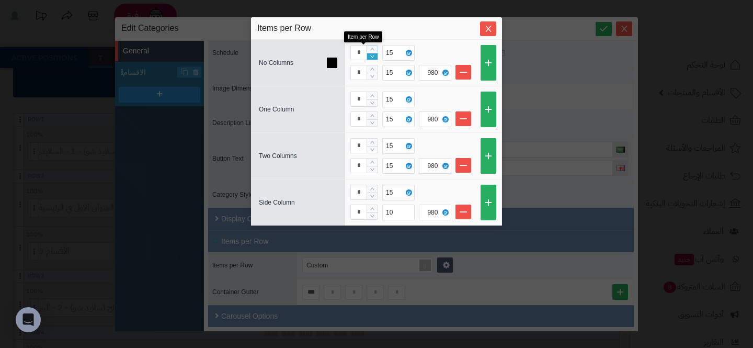
type input "*"
click at [371, 56] on icon "Decrease Value" at bounding box center [372, 56] width 5 height 6
click at [493, 30] on span "Close" at bounding box center [488, 28] width 16 height 9
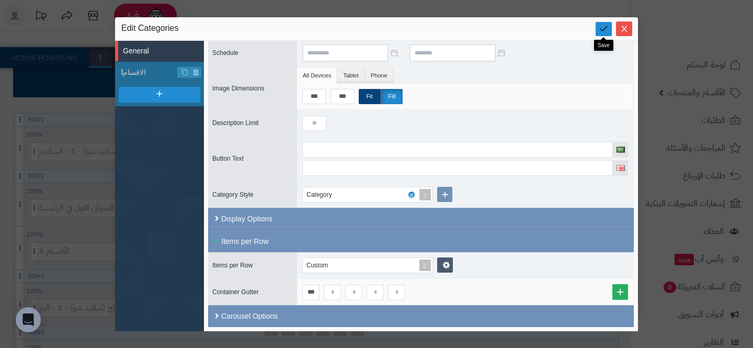
click at [600, 29] on icon at bounding box center [604, 29] width 10 height 10
click at [623, 29] on icon "Close" at bounding box center [624, 28] width 6 height 6
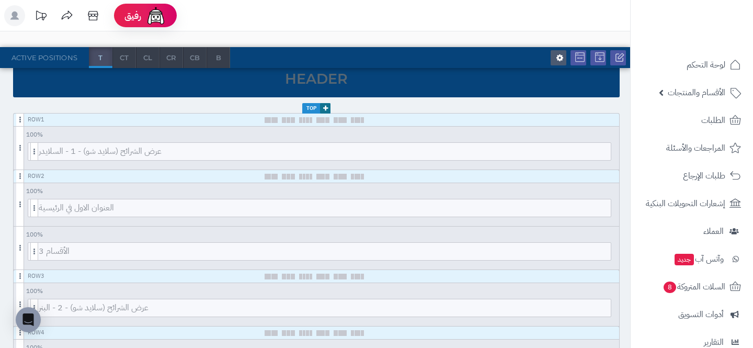
scroll to position [0, 0]
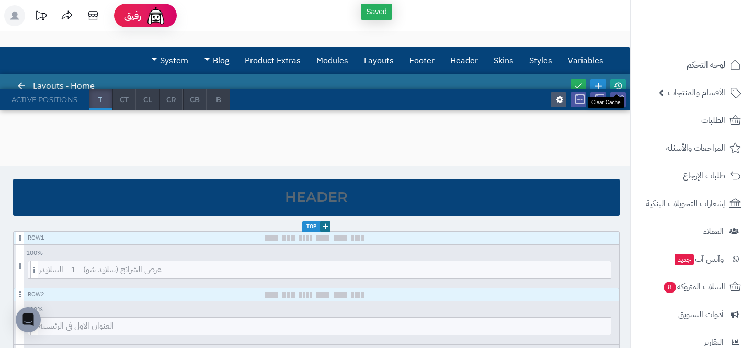
click at [616, 85] on icon at bounding box center [617, 85] width 9 height 9
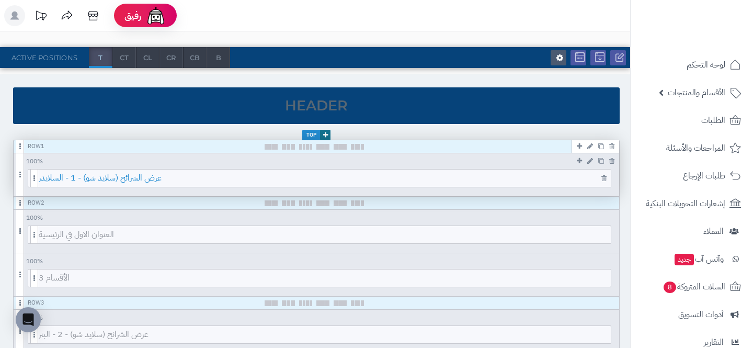
scroll to position [130, 0]
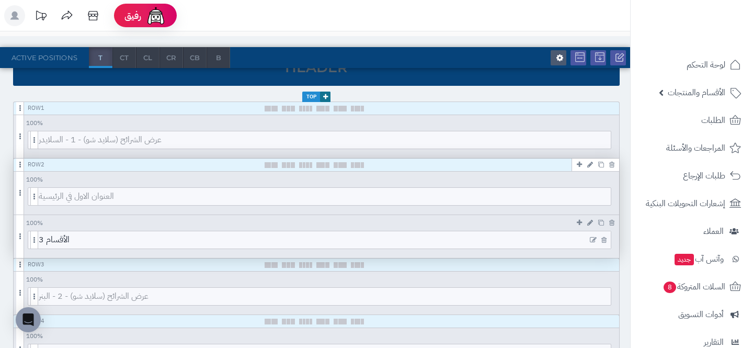
click at [592, 240] on icon at bounding box center [593, 239] width 7 height 7
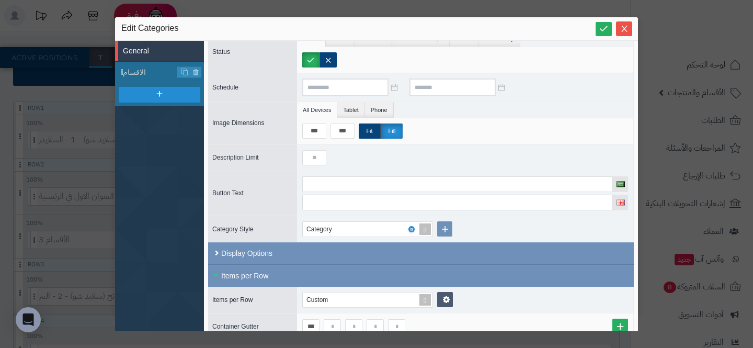
scroll to position [98, 0]
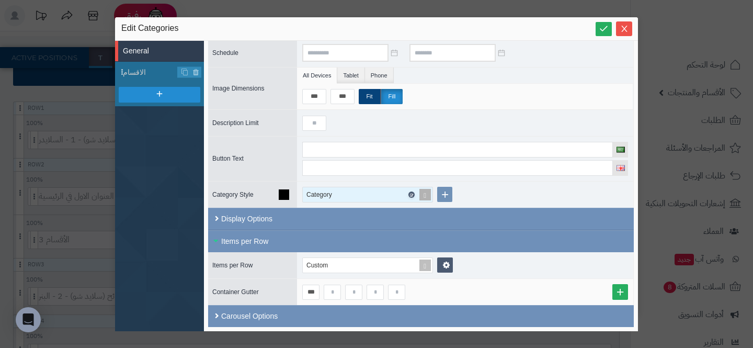
click at [410, 193] on icon at bounding box center [410, 194] width 3 height 5
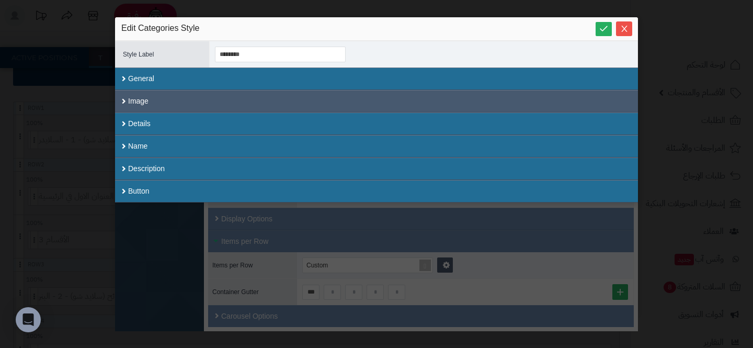
click at [151, 94] on div "Image" at bounding box center [376, 101] width 523 height 22
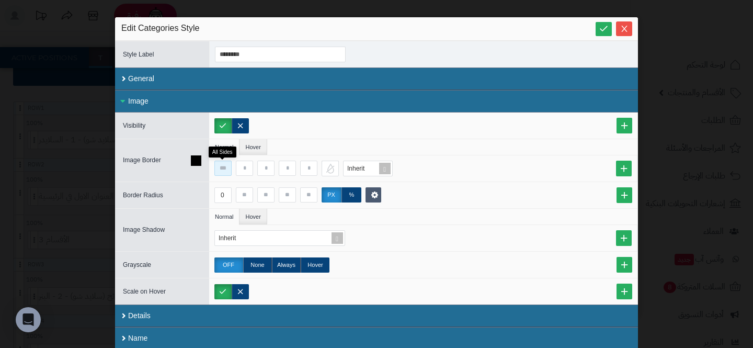
click at [225, 170] on input at bounding box center [222, 168] width 17 height 15
type input "*"
click at [328, 170] on div at bounding box center [330, 169] width 17 height 16
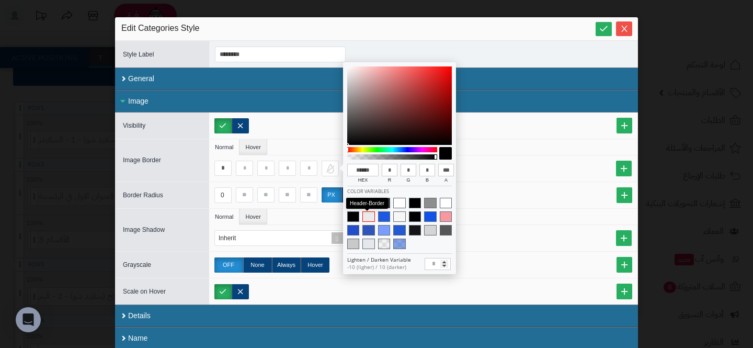
click at [367, 213] on span at bounding box center [368, 216] width 12 height 10
type input "******"
type input "***"
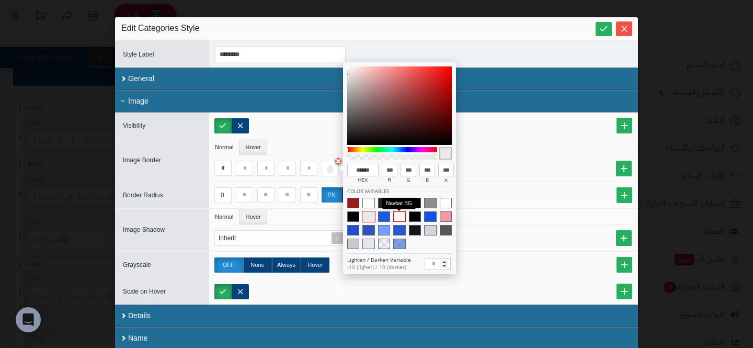
click at [398, 220] on span at bounding box center [399, 216] width 12 height 10
type input "******"
type input "***"
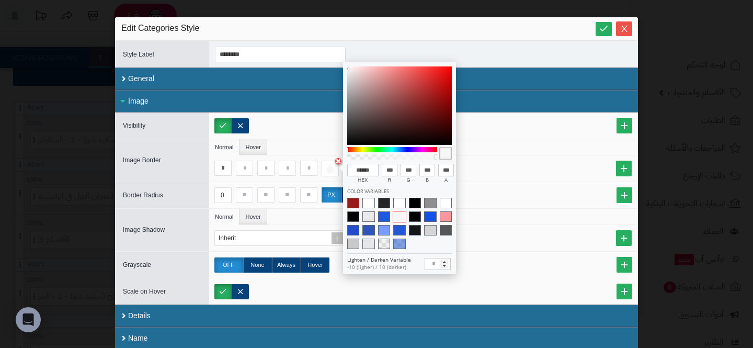
type input "******"
type input "***"
type input "******"
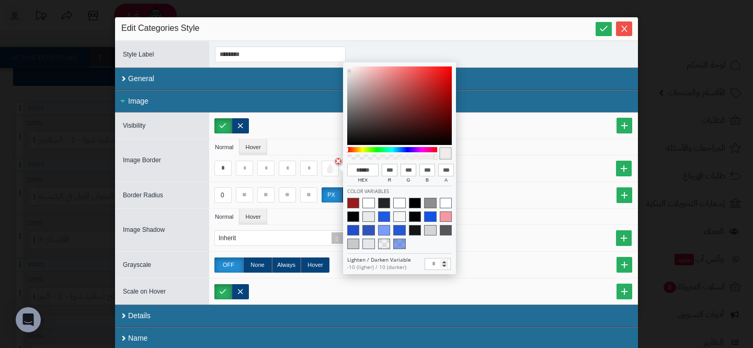
type input "***"
type input "******"
type input "***"
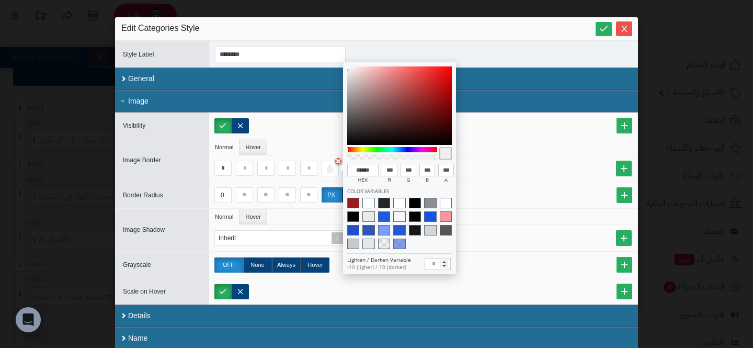
click at [345, 71] on div "****** hex *** r *** g *** b *** a" at bounding box center [399, 168] width 113 height 212
click at [322, 121] on div at bounding box center [423, 125] width 418 height 15
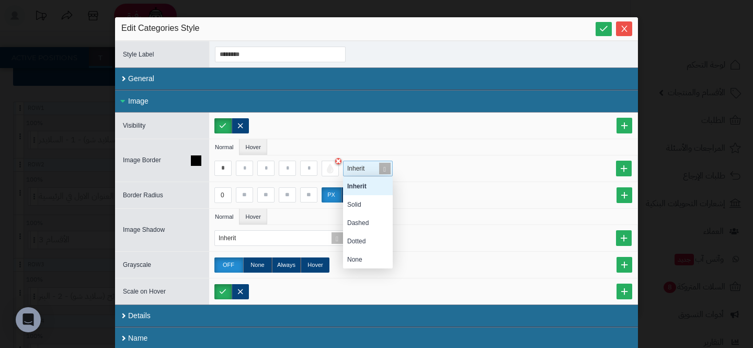
click at [368, 174] on div "Inherit" at bounding box center [366, 168] width 45 height 15
click at [368, 210] on div "Solid" at bounding box center [368, 204] width 50 height 18
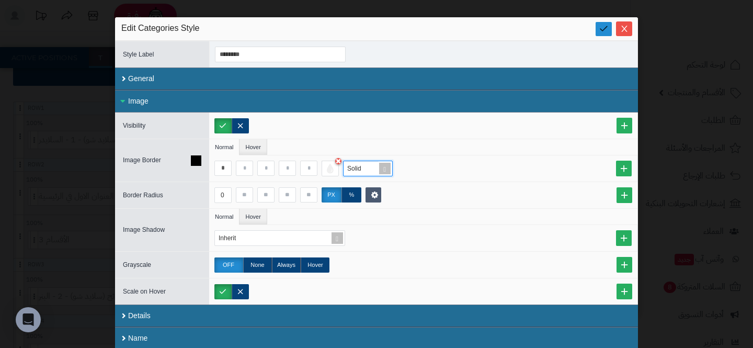
click at [599, 28] on icon at bounding box center [604, 29] width 10 height 10
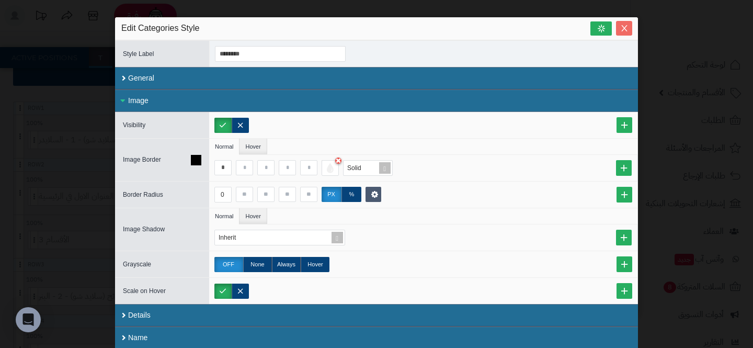
click at [626, 30] on icon "Close" at bounding box center [624, 28] width 8 height 8
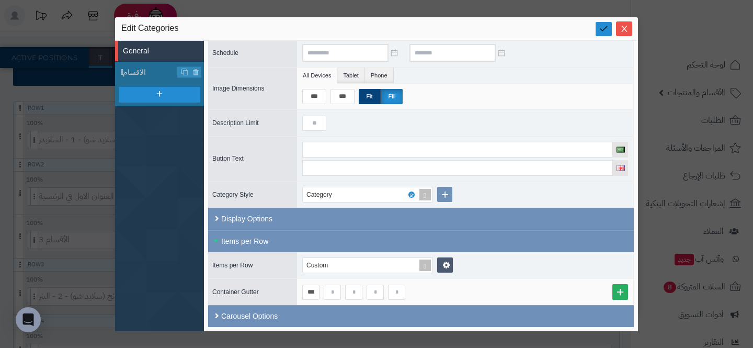
click at [601, 32] on icon at bounding box center [604, 29] width 10 height 10
click at [624, 32] on icon "Close" at bounding box center [624, 28] width 8 height 8
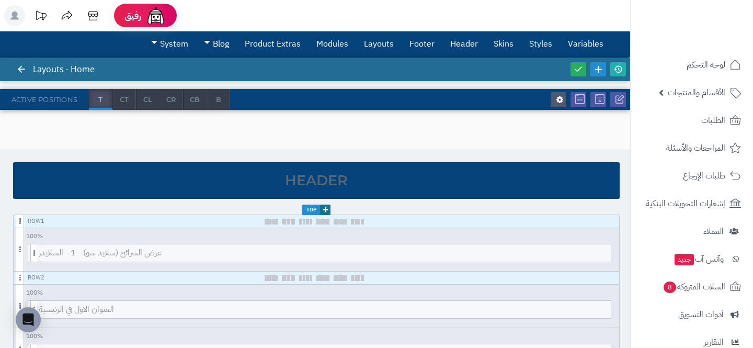
scroll to position [0, 0]
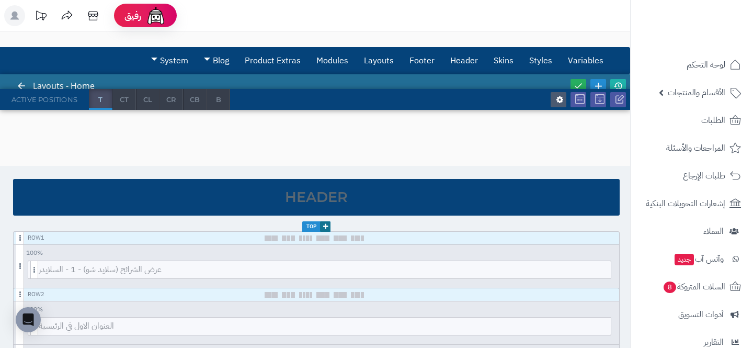
click at [613, 77] on div at bounding box center [598, 86] width 60 height 24
click at [614, 83] on icon at bounding box center [617, 85] width 9 height 9
